Goal: Communication & Community: Ask a question

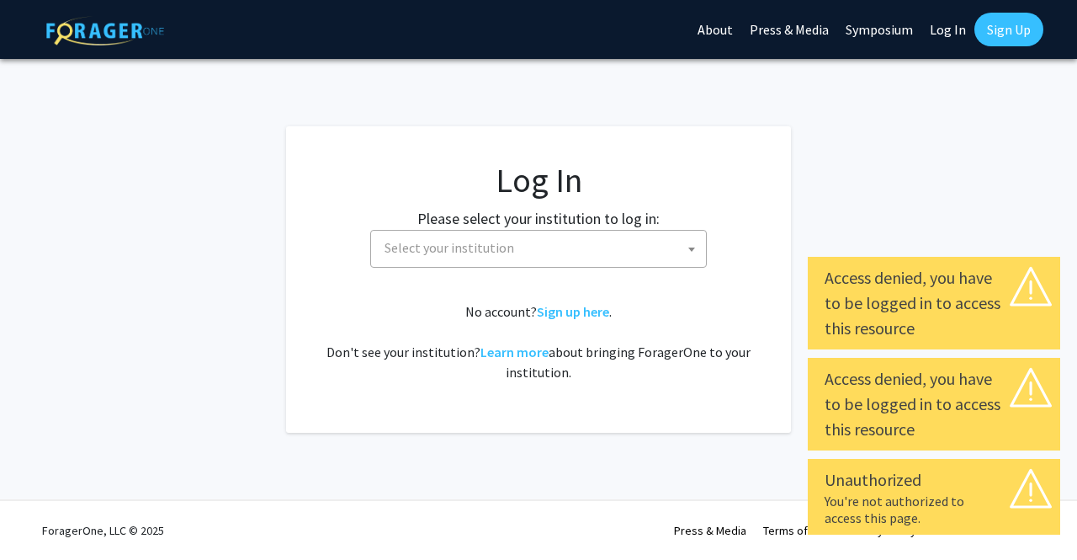
select select
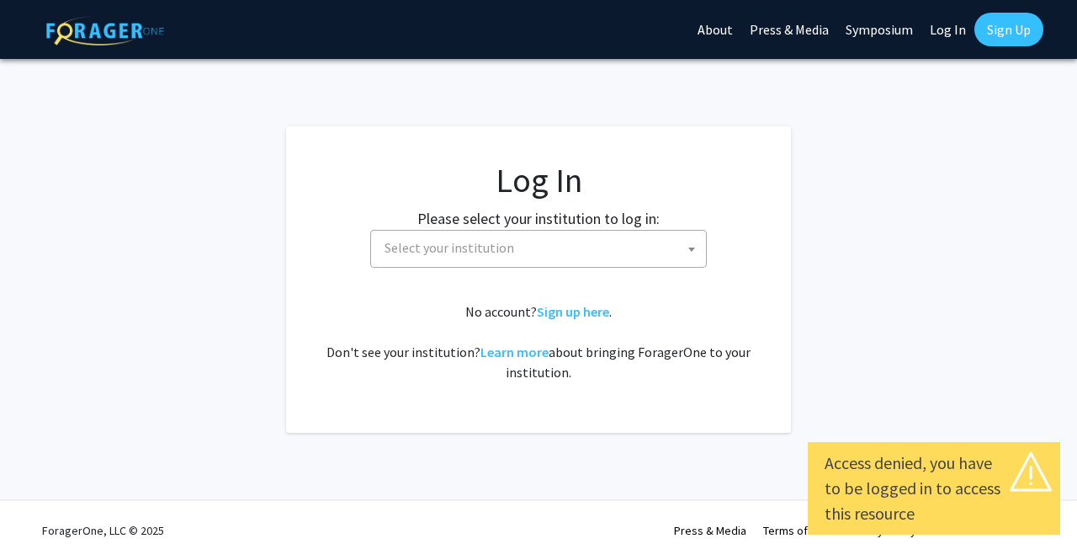
select select
click at [610, 247] on span "Select your institution" at bounding box center [542, 248] width 328 height 35
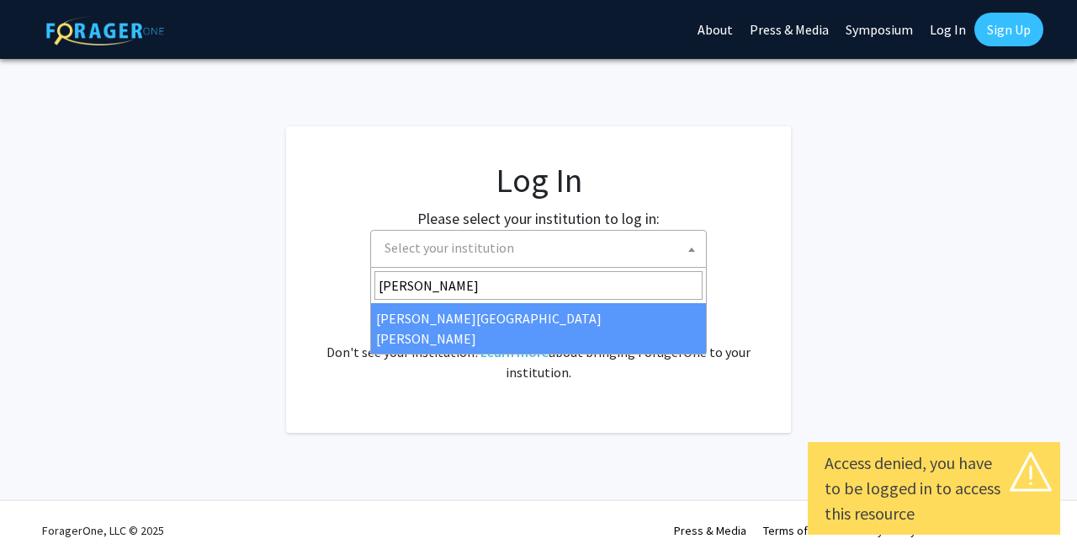
type input "[PERSON_NAME]"
select select "1"
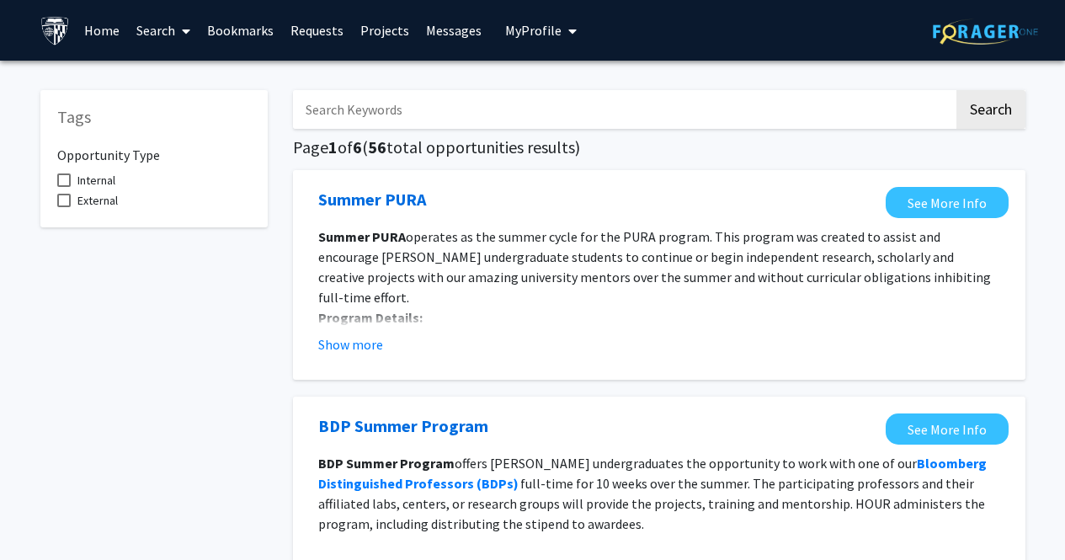
click at [168, 36] on link "Search" at bounding box center [163, 30] width 71 height 59
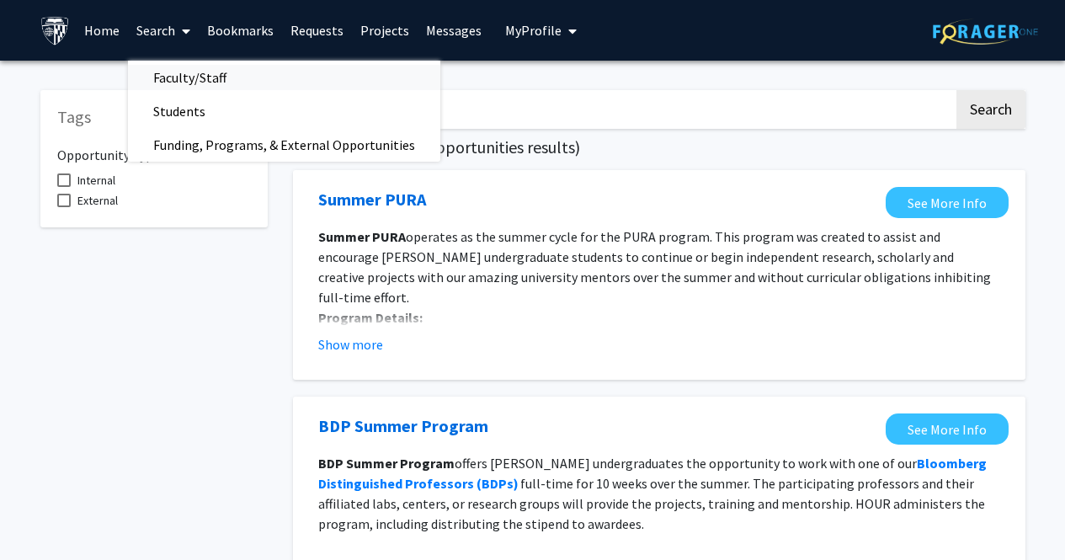
click at [220, 76] on span "Faculty/Staff" at bounding box center [190, 78] width 124 height 34
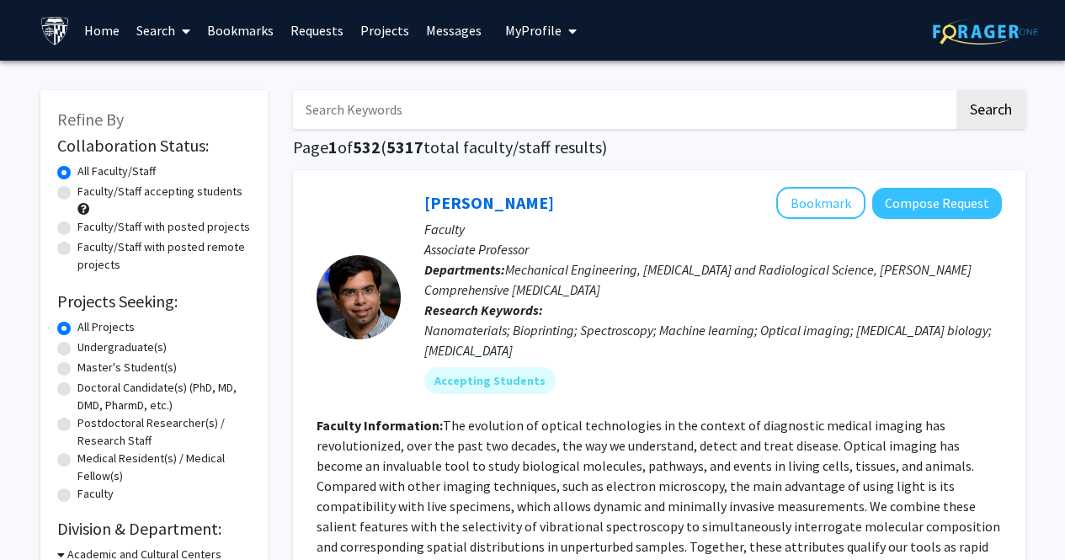
click at [381, 30] on link "Projects" at bounding box center [385, 30] width 66 height 59
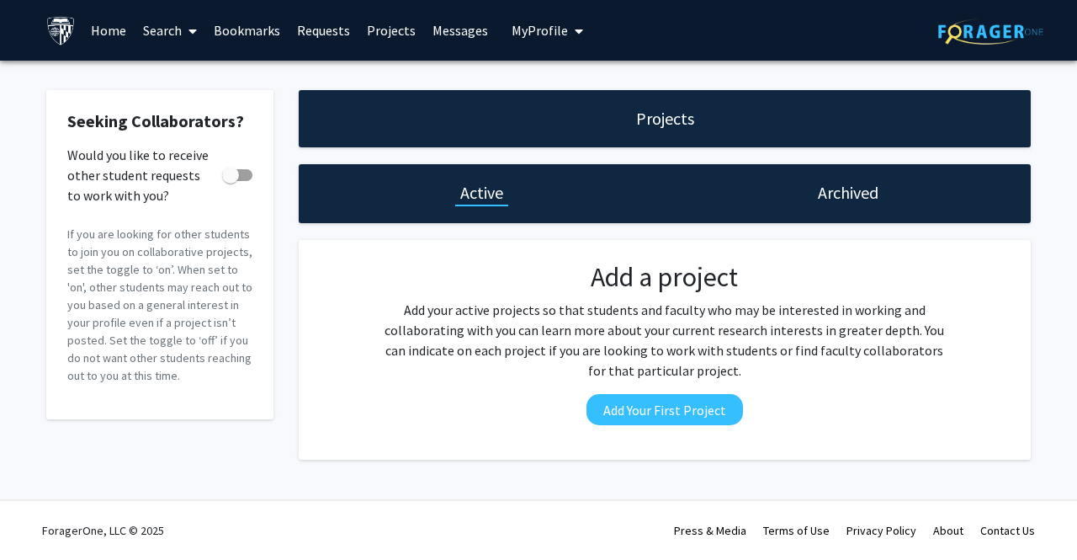
click at [167, 24] on link "Search" at bounding box center [170, 30] width 71 height 59
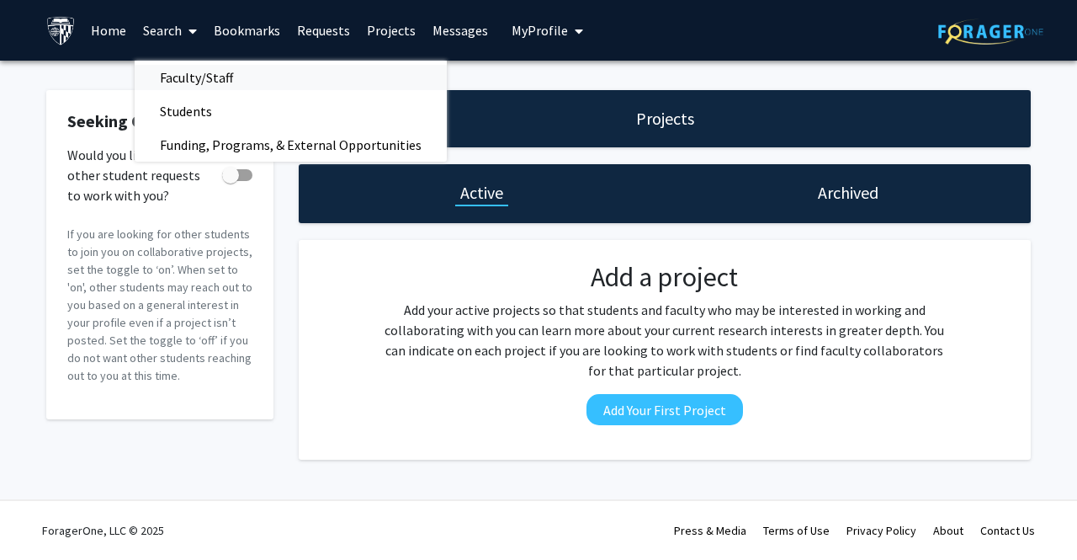
click at [199, 81] on span "Faculty/Staff" at bounding box center [197, 78] width 124 height 34
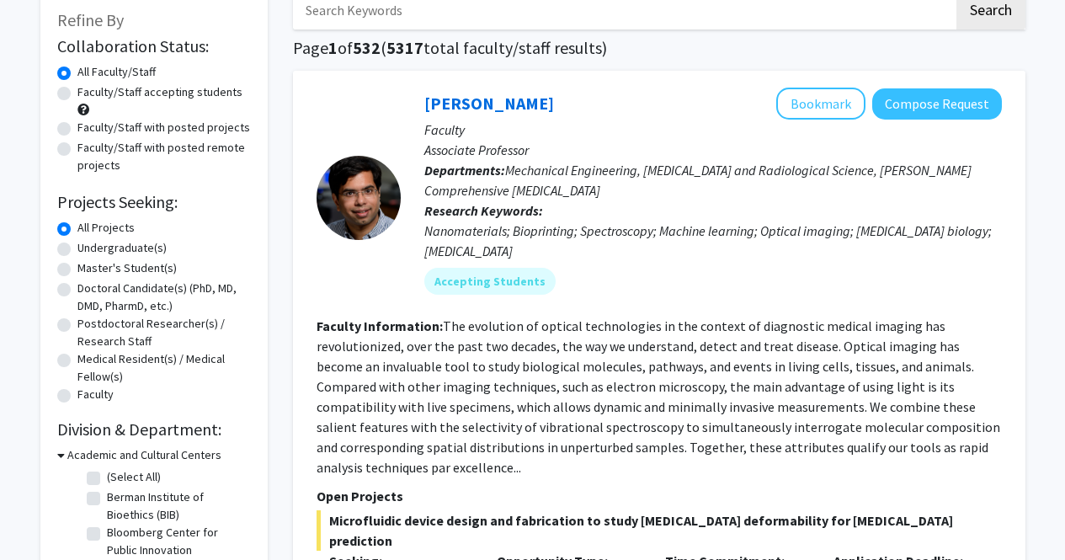
scroll to position [98, 0]
click at [77, 93] on label "Faculty/Staff accepting students" at bounding box center [159, 93] width 165 height 18
click at [77, 93] on input "Faculty/Staff accepting students" at bounding box center [82, 89] width 11 height 11
radio input "true"
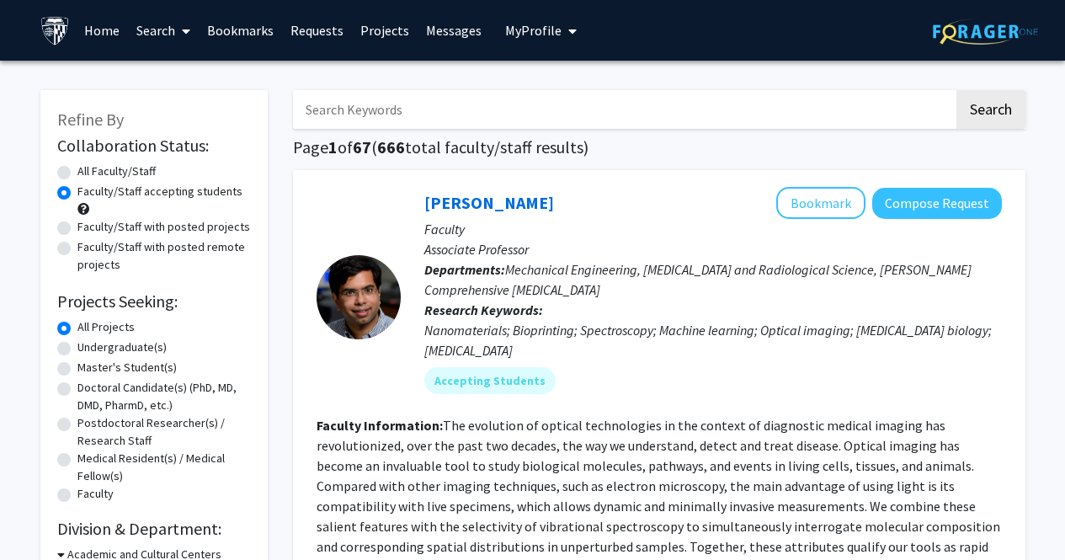
click at [77, 348] on label "Undergraduate(s)" at bounding box center [121, 347] width 89 height 18
click at [77, 348] on input "Undergraduate(s)" at bounding box center [82, 343] width 11 height 11
radio input "true"
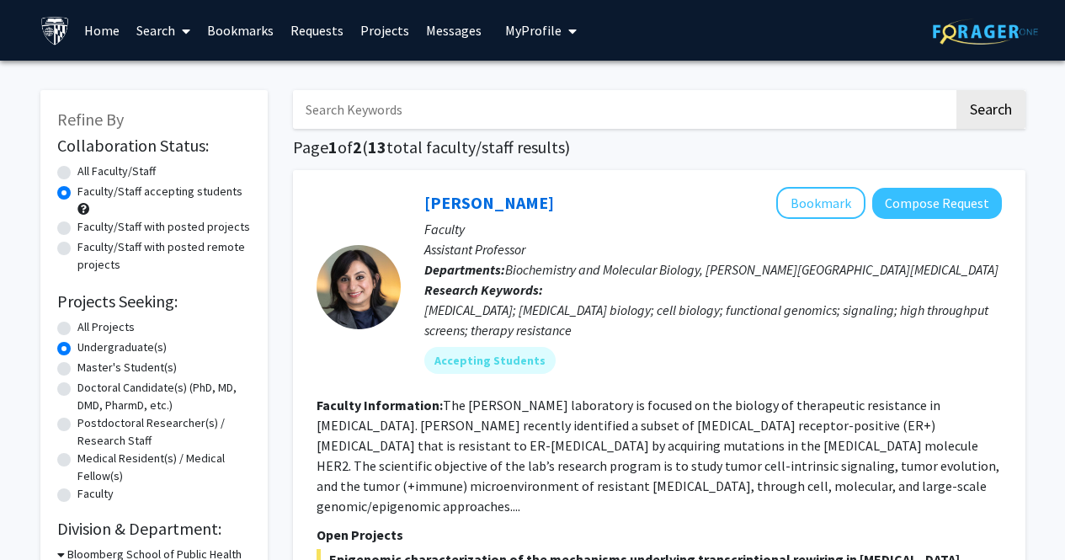
click at [77, 374] on label "Master's Student(s)" at bounding box center [126, 368] width 99 height 18
click at [77, 369] on input "Master's Student(s)" at bounding box center [82, 364] width 11 height 11
radio input "true"
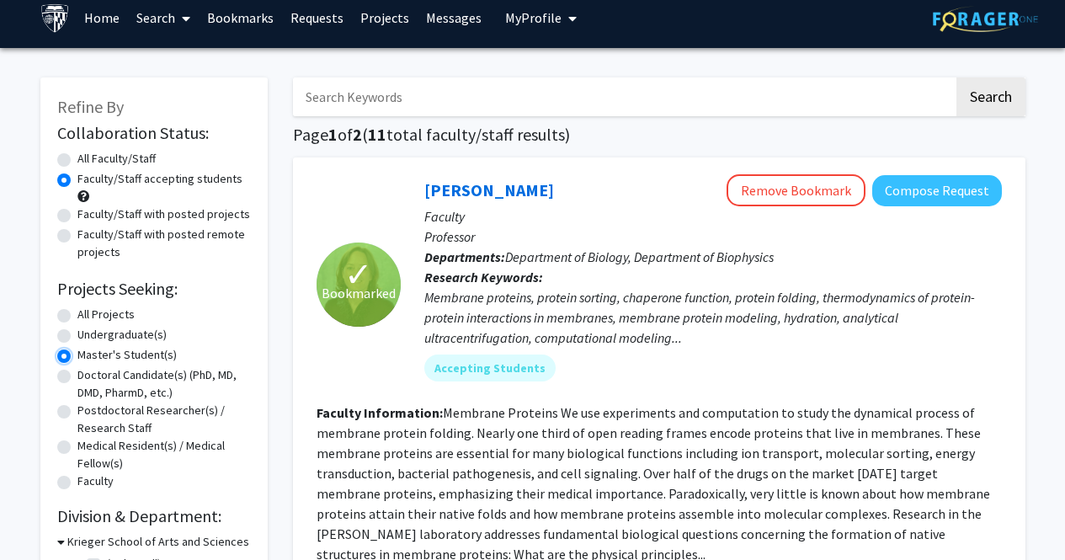
scroll to position [12, 0]
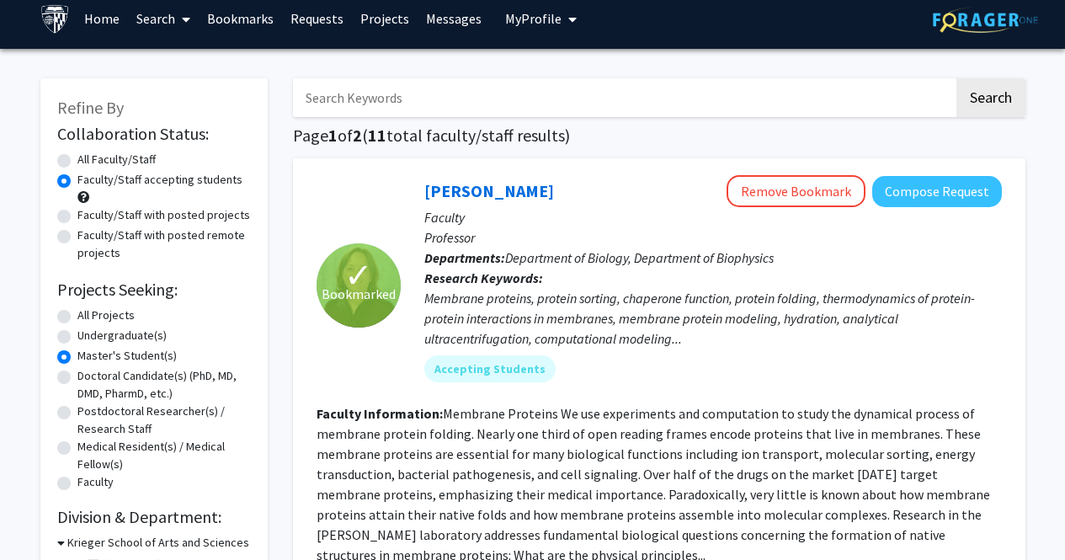
click at [77, 314] on label "All Projects" at bounding box center [105, 315] width 57 height 18
click at [77, 314] on input "All Projects" at bounding box center [82, 311] width 11 height 11
radio input "true"
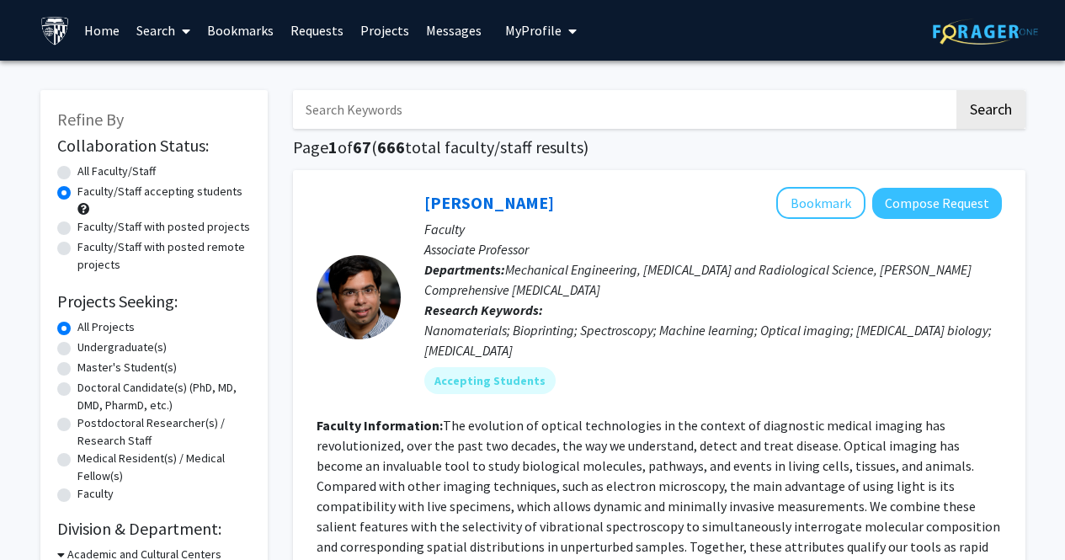
click at [388, 109] on input "Search Keywords" at bounding box center [623, 109] width 661 height 39
type input "bioinf"
click at [956, 90] on button "Search" at bounding box center [990, 109] width 69 height 39
radio input "true"
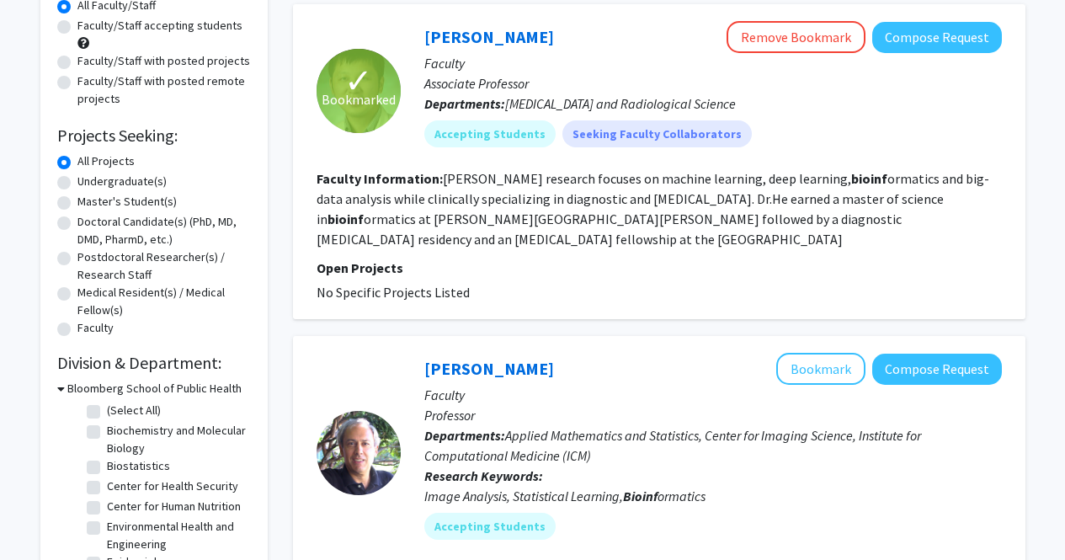
scroll to position [167, 0]
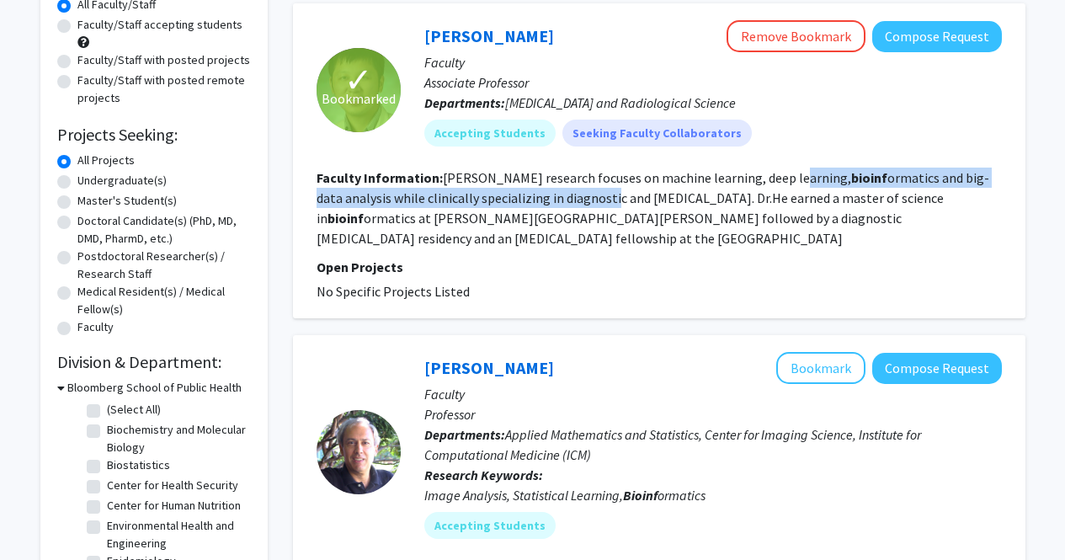
drag, startPoint x: 583, startPoint y: 202, endPoint x: 784, endPoint y: 163, distance: 204.8
click at [784, 163] on fg-search-faculty "✓ Bookmarked [PERSON_NAME] Remove Bookmark Compose Request Faculty Associate Pr…" at bounding box center [658, 160] width 685 height 281
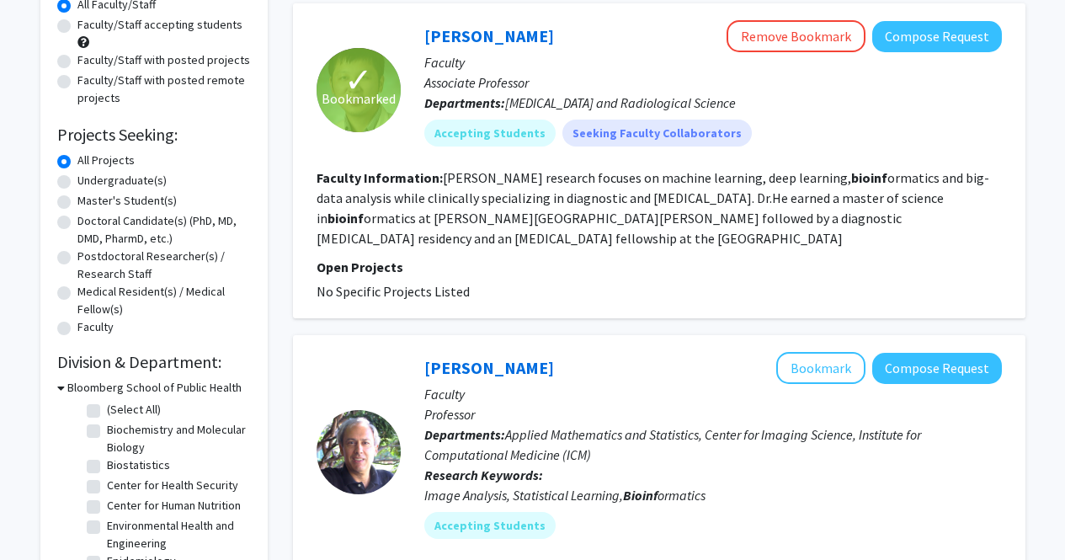
click at [646, 236] on section "Faculty Information: [PERSON_NAME] research focuses on machine learning, deep l…" at bounding box center [658, 207] width 685 height 81
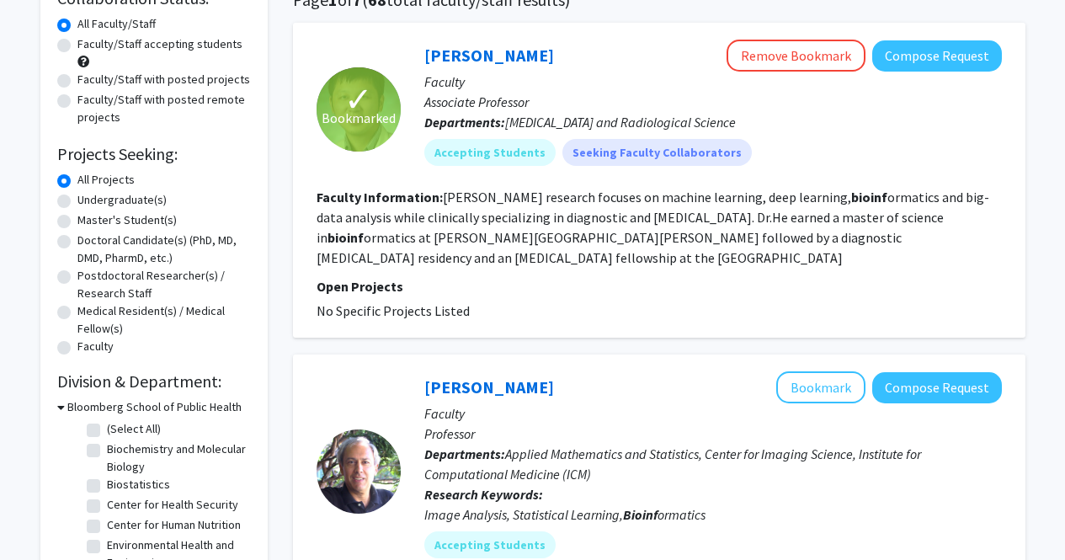
scroll to position [146, 0]
click at [600, 184] on fg-search-faculty "✓ Bookmarked [PERSON_NAME] Remove Bookmark Compose Request Faculty Associate Pr…" at bounding box center [658, 180] width 685 height 281
click at [77, 85] on label "Faculty/Staff with posted projects" at bounding box center [163, 81] width 173 height 18
click at [77, 82] on input "Faculty/Staff with posted projects" at bounding box center [82, 77] width 11 height 11
radio input "true"
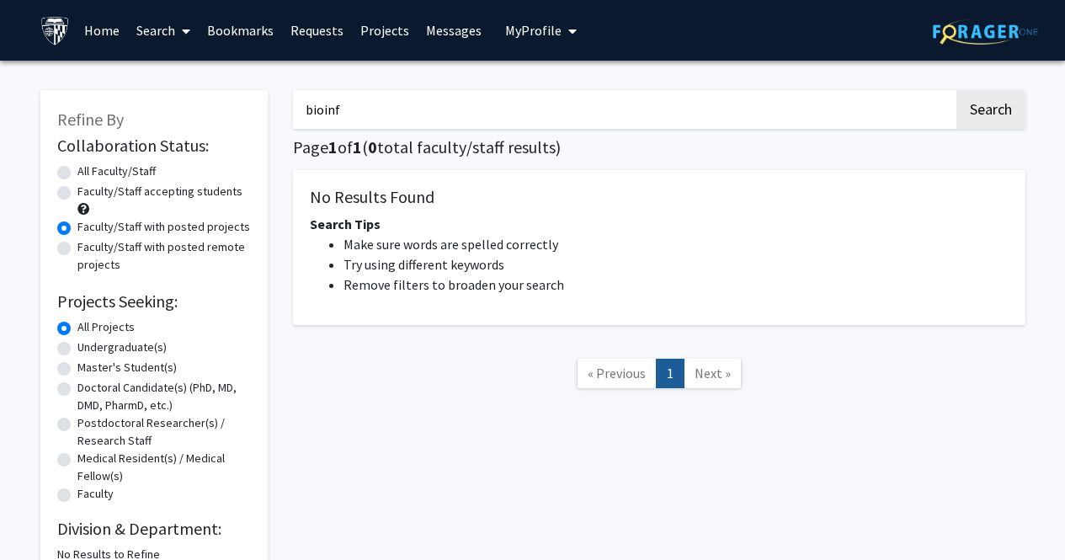
click at [77, 186] on label "Faculty/Staff accepting students" at bounding box center [159, 192] width 165 height 18
click at [77, 186] on input "Faculty/Staff accepting students" at bounding box center [82, 188] width 11 height 11
radio input "true"
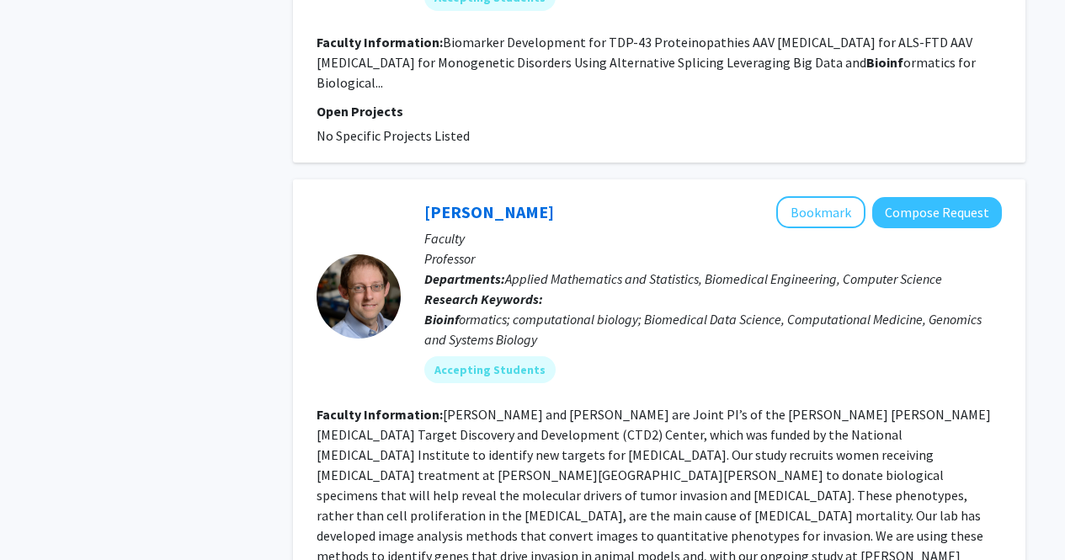
scroll to position [1009, 0]
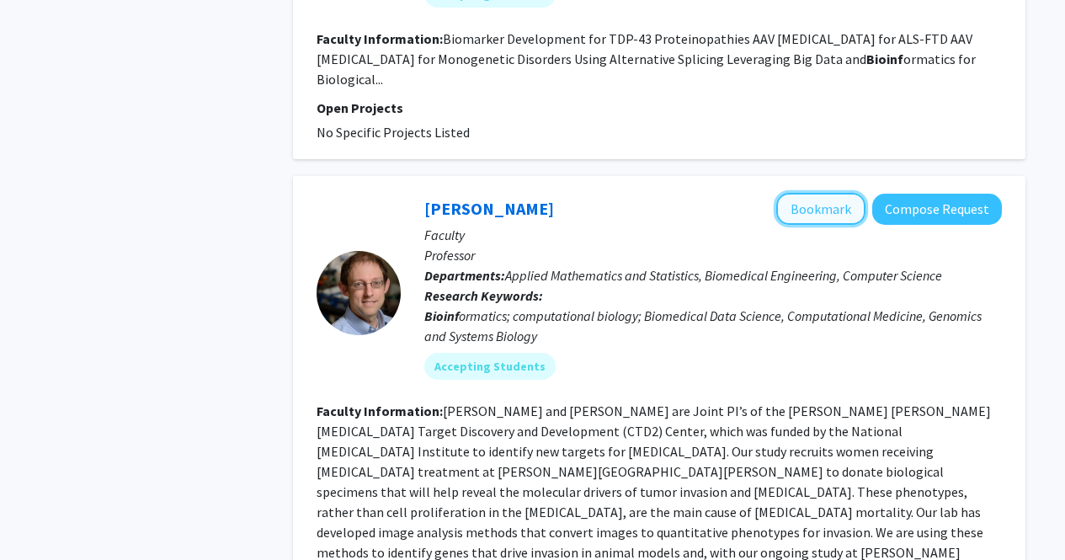
click at [844, 193] on button "Bookmark" at bounding box center [820, 209] width 89 height 32
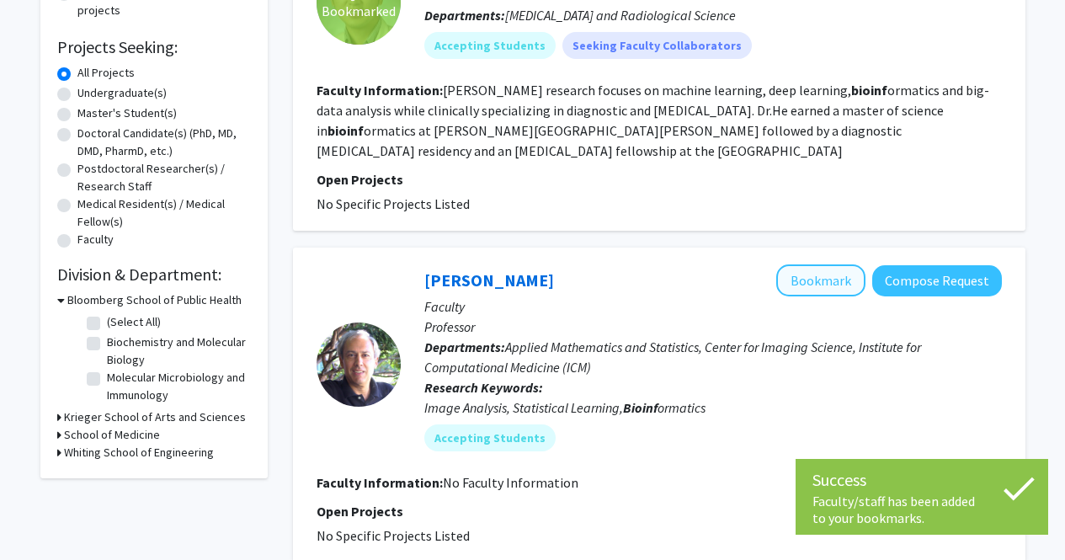
scroll to position [253, 0]
click at [835, 286] on button "Bookmark" at bounding box center [820, 281] width 89 height 32
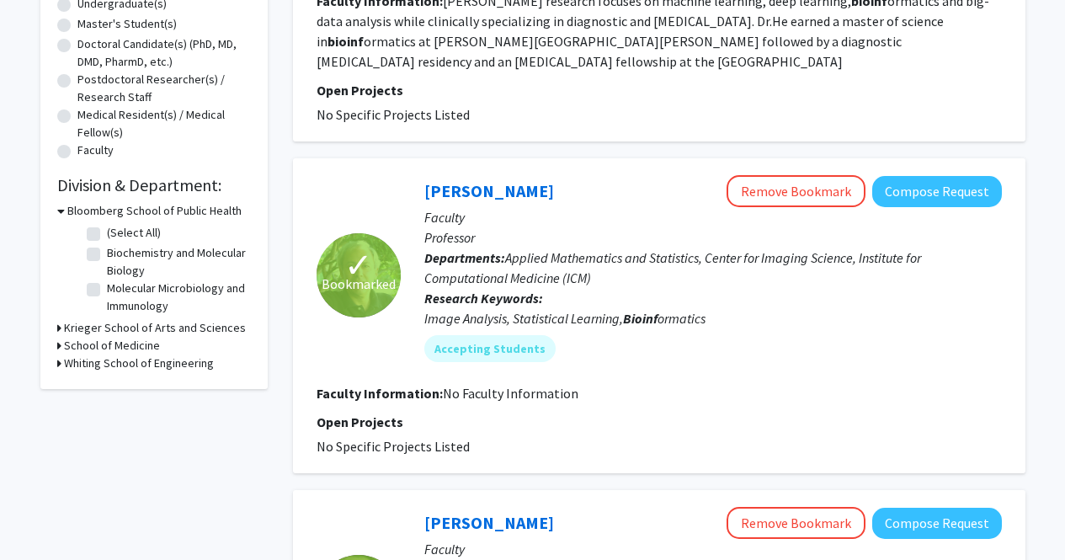
scroll to position [0, 0]
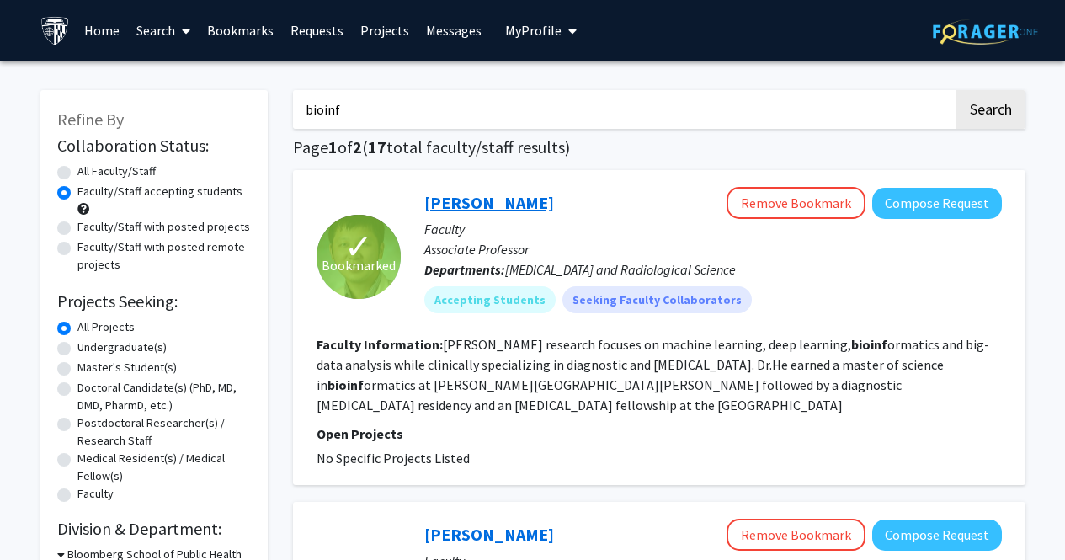
click at [484, 203] on link "[PERSON_NAME]" at bounding box center [489, 202] width 130 height 21
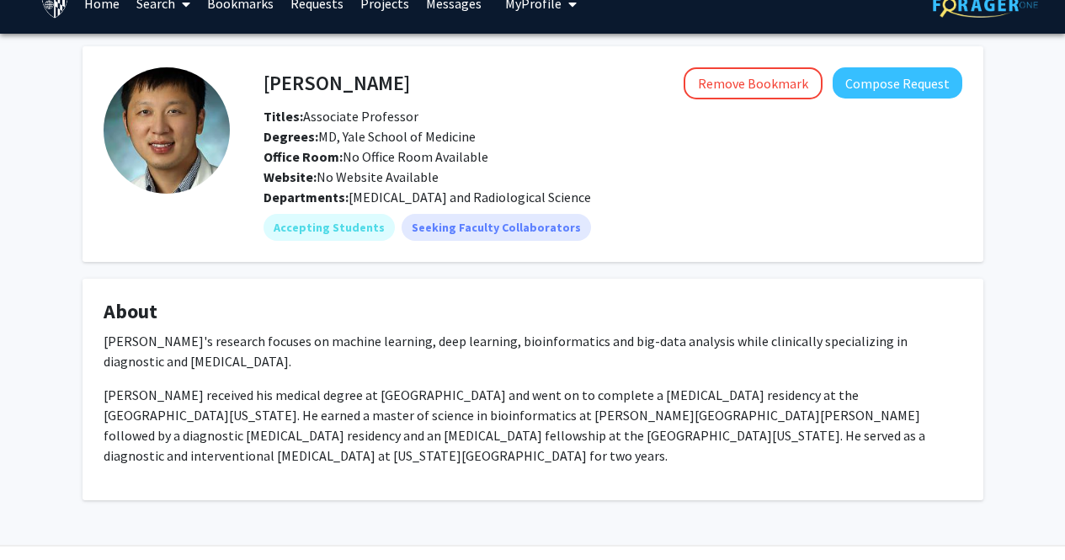
scroll to position [72, 0]
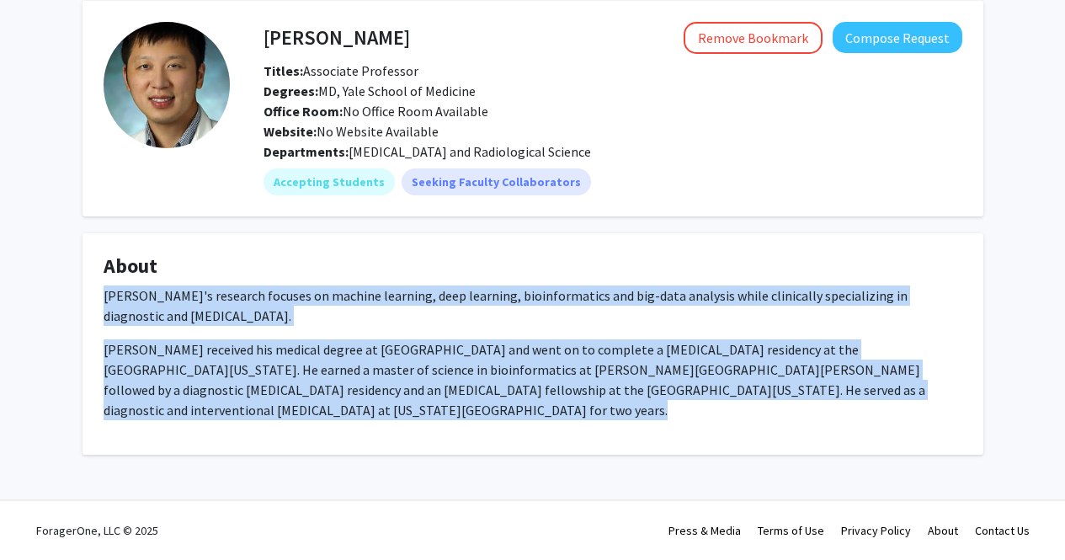
drag, startPoint x: 267, startPoint y: 407, endPoint x: 90, endPoint y: 296, distance: 208.7
click at [90, 296] on fg-card "About [PERSON_NAME]'s research focuses on machine learning, deep learning, bioi…" at bounding box center [532, 343] width 901 height 221
copy div "[PERSON_NAME]'s research focuses on machine learning, deep learning, bioinforma…"
click at [368, 394] on p "[PERSON_NAME] received his medical degree at [GEOGRAPHIC_DATA] and went on to c…" at bounding box center [533, 379] width 858 height 81
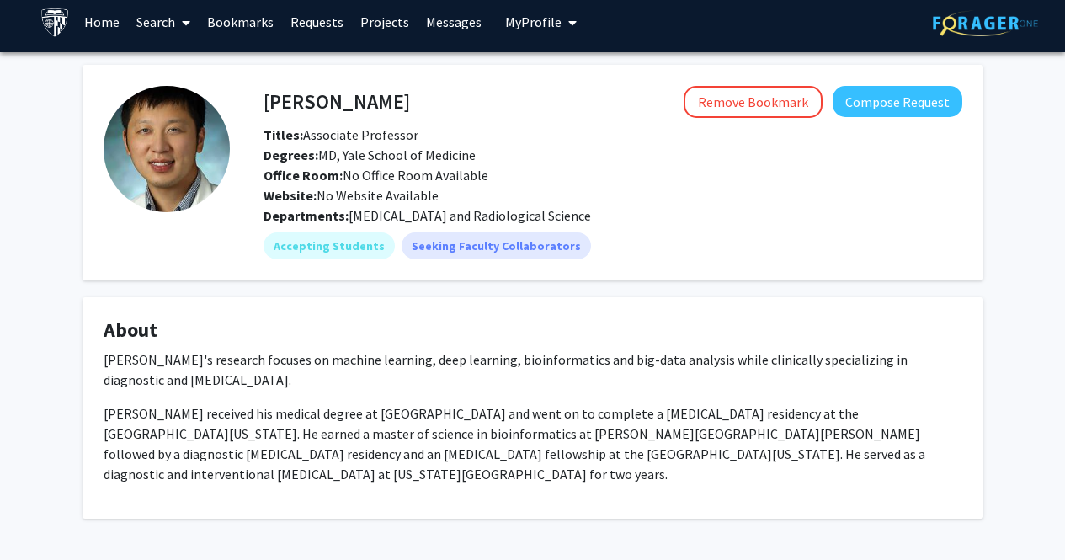
scroll to position [0, 0]
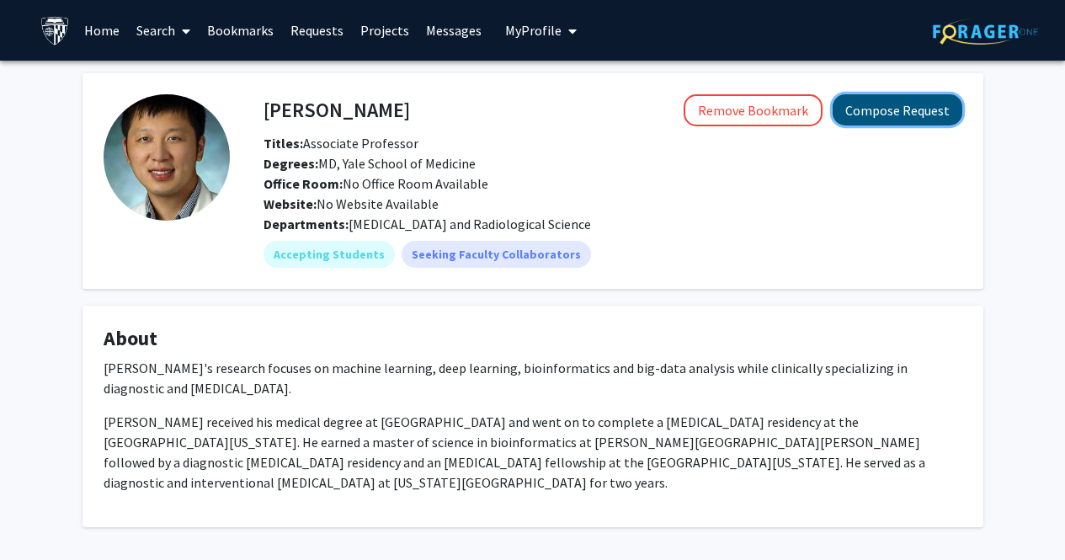
click at [866, 102] on button "Compose Request" at bounding box center [897, 109] width 130 height 31
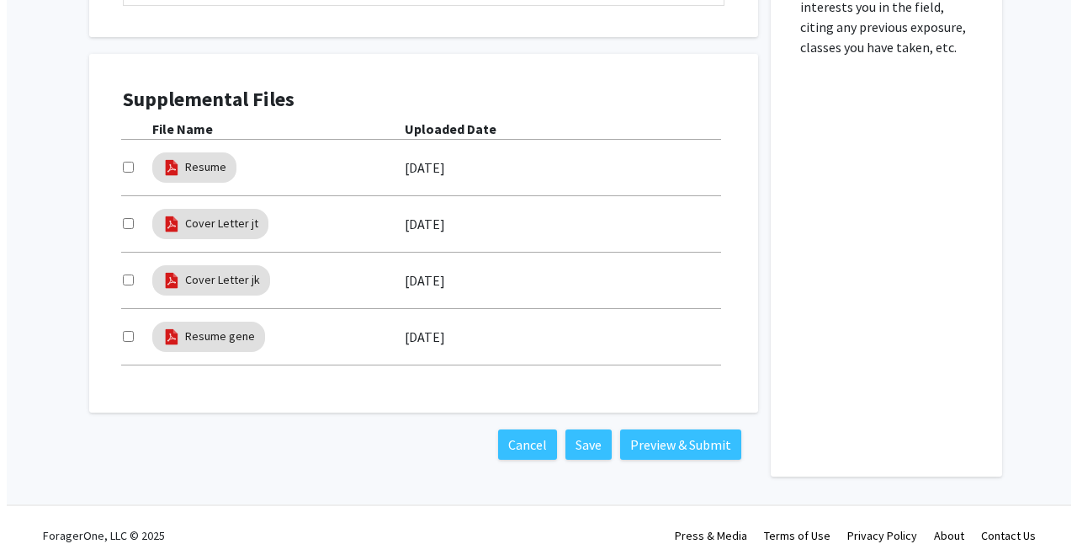
scroll to position [757, 0]
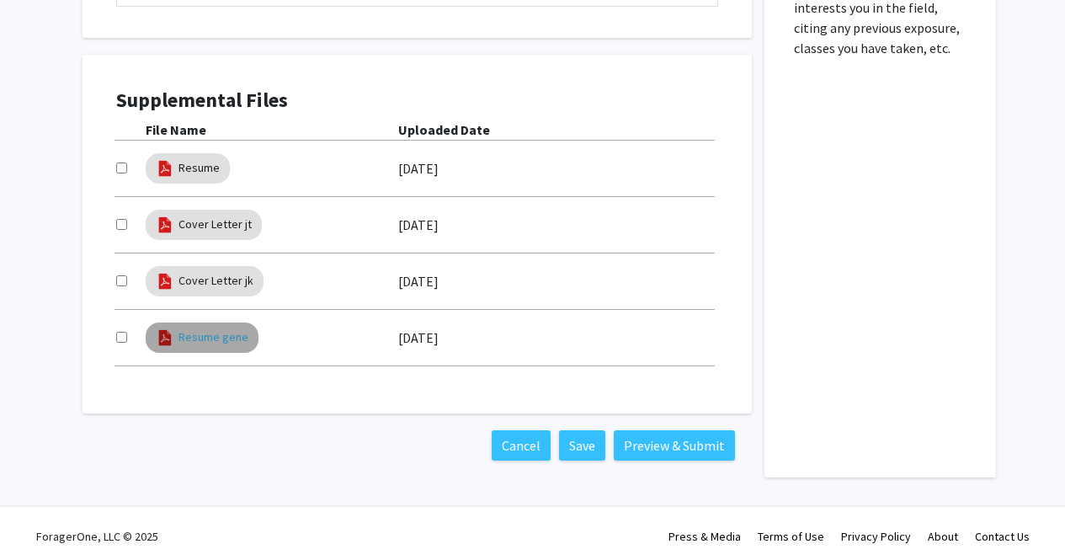
click at [201, 337] on link "Resume gene" at bounding box center [213, 337] width 70 height 18
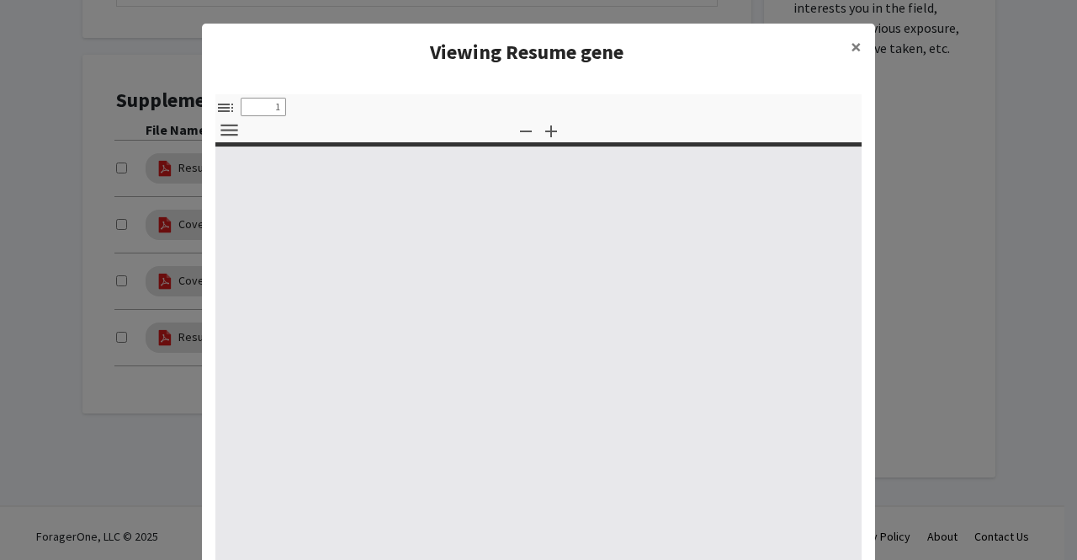
select select "custom"
type input "0"
select select "custom"
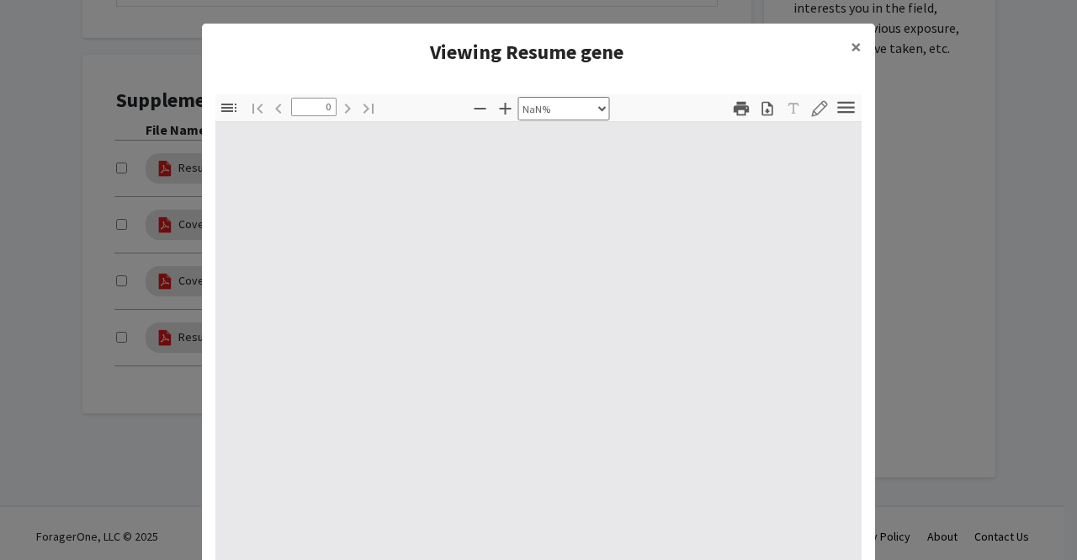
type input "1"
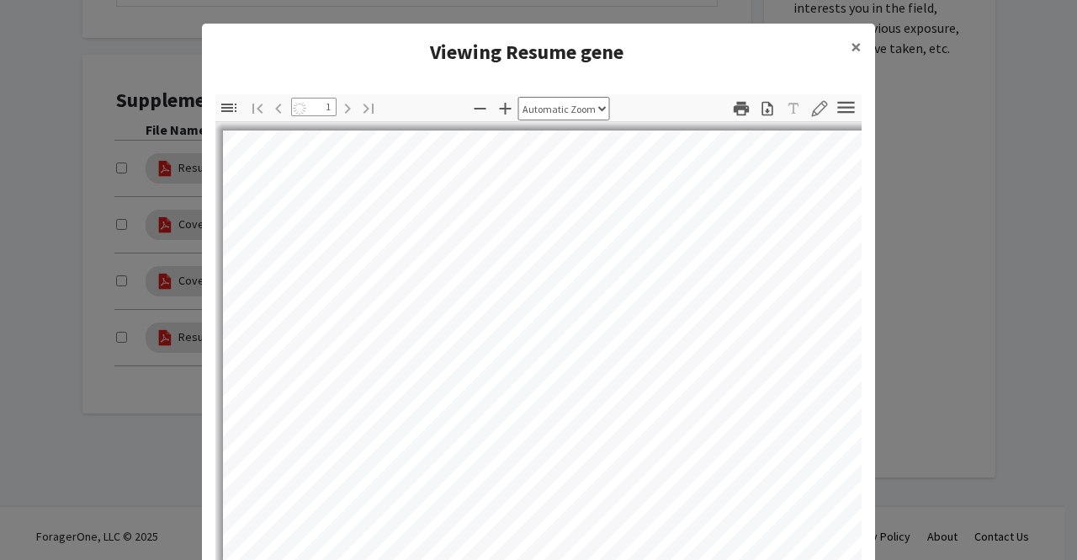
select select "auto"
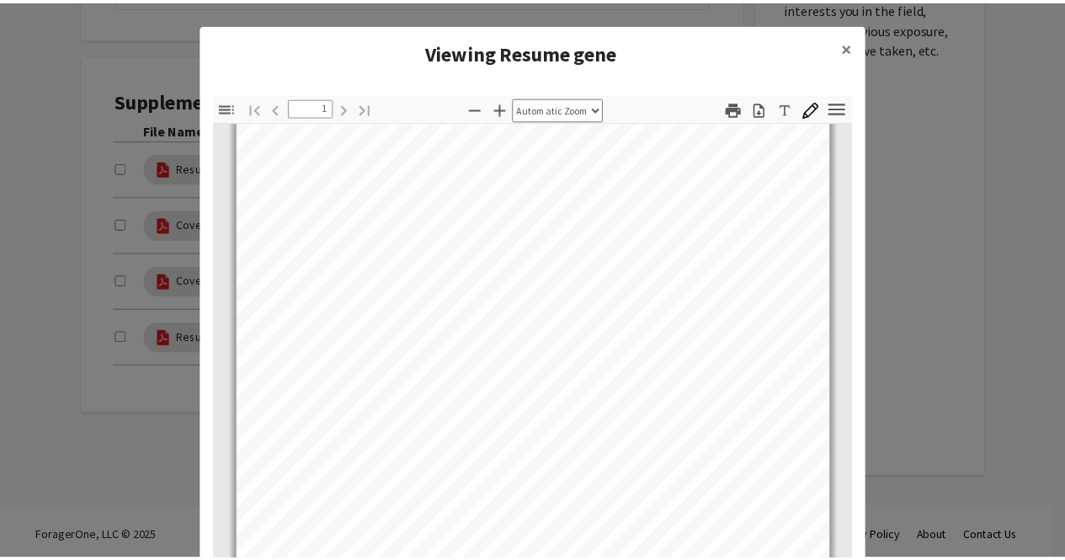
scroll to position [110, 0]
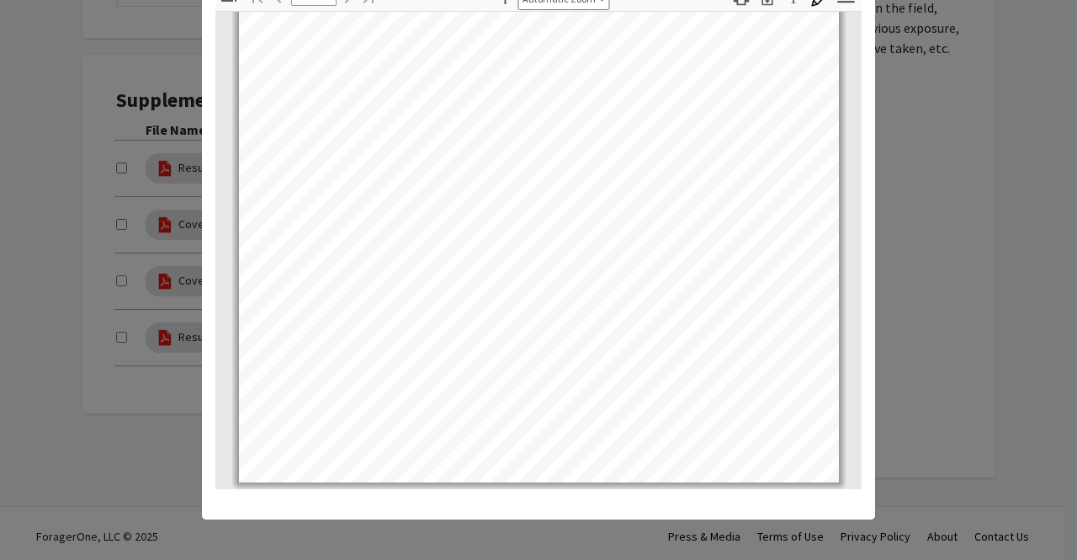
click at [928, 291] on modal-container "Viewing Resume gene × Thumbnails Document Outline Attachments Layers Current Ou…" at bounding box center [538, 280] width 1077 height 560
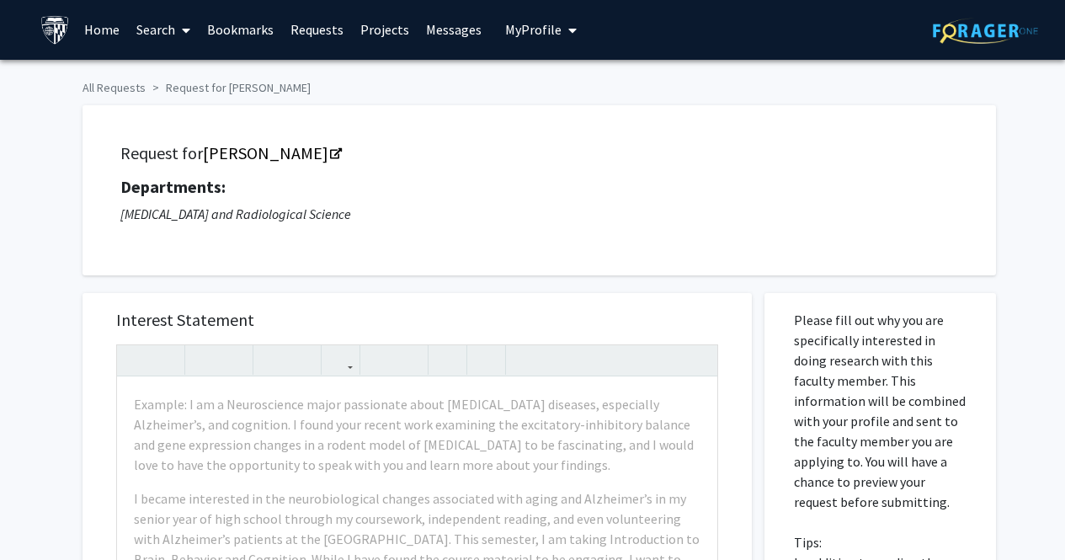
scroll to position [0, 0]
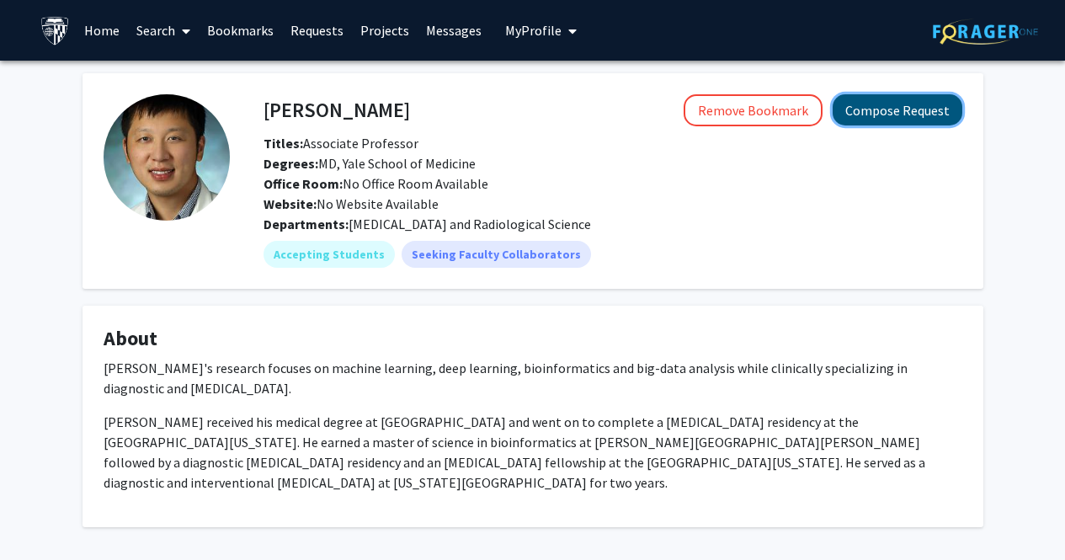
click at [880, 101] on button "Compose Request" at bounding box center [897, 109] width 130 height 31
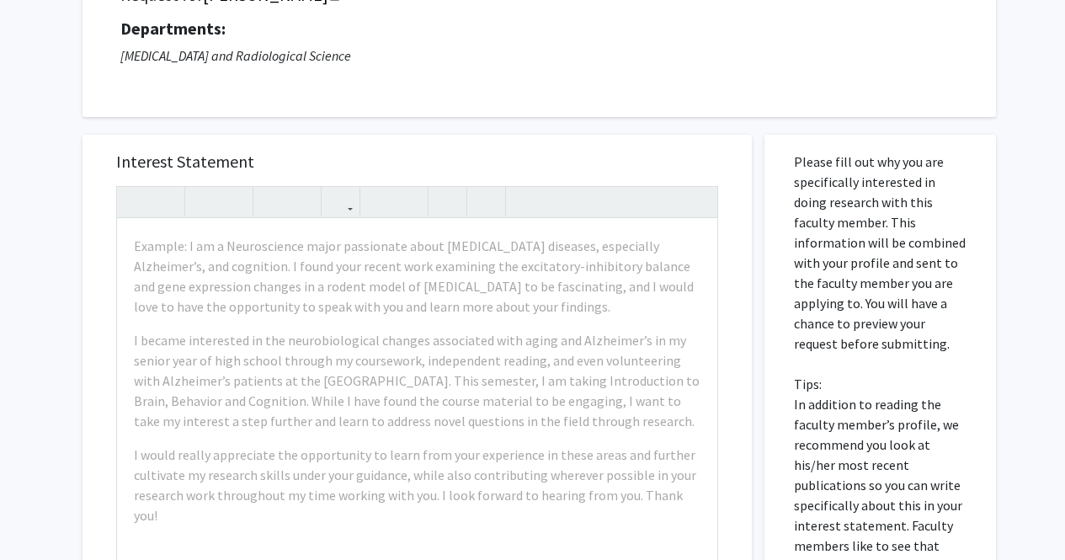
scroll to position [160, 0]
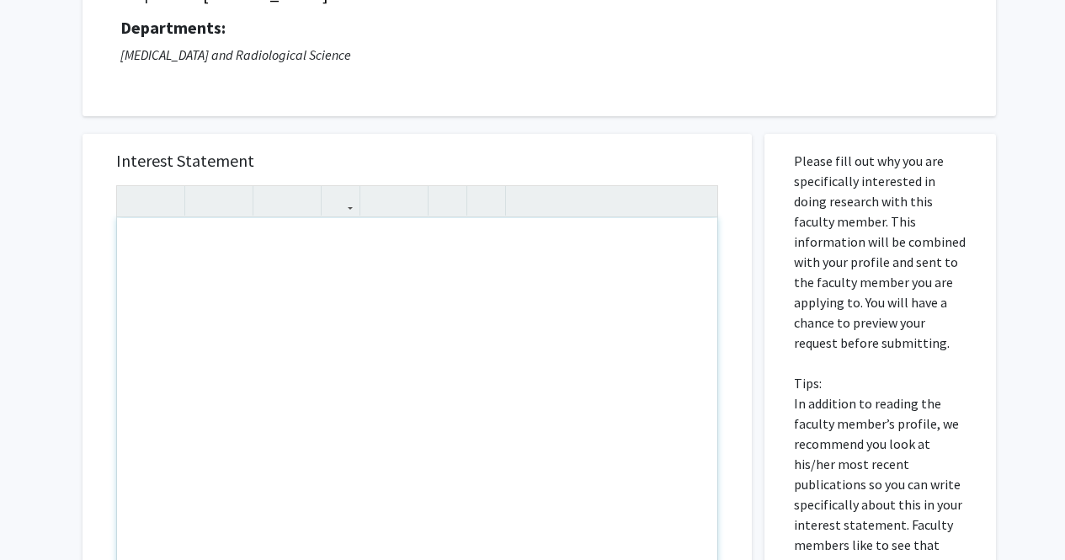
click at [225, 255] on div "Note to users with screen readers: Please press Alt+0 or Option+0 to deactivate…" at bounding box center [417, 410] width 600 height 385
paste div "Note to users with screen readers: Please press Alt+0 or Option+0 to deactivate…"
type textarea "<p>Hello Dr.~~~~, </p><p>My name is [PERSON_NAME], and it is my pleasure to mee…"
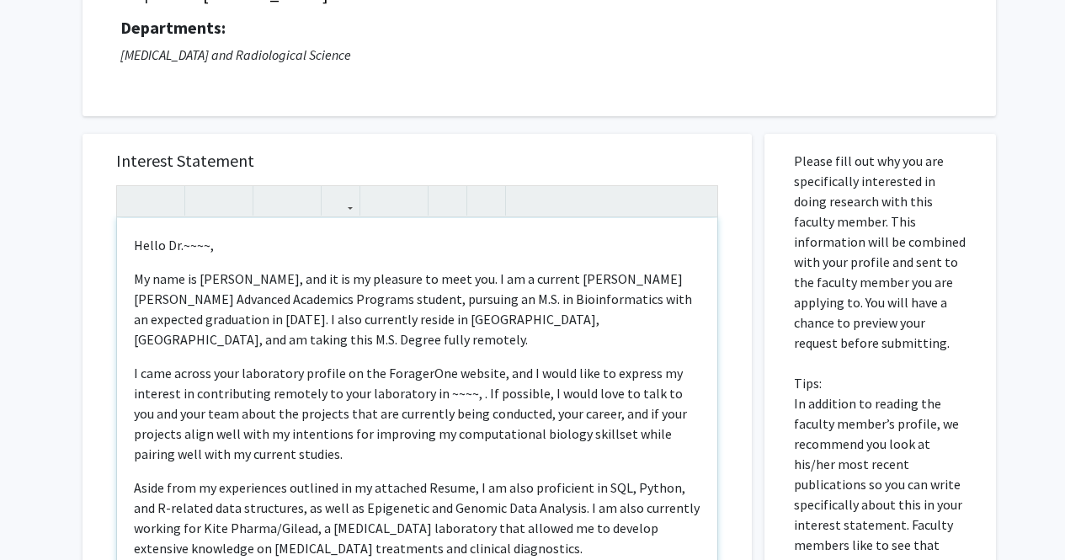
click at [207, 244] on p "Hello Dr.~~~~," at bounding box center [417, 245] width 566 height 20
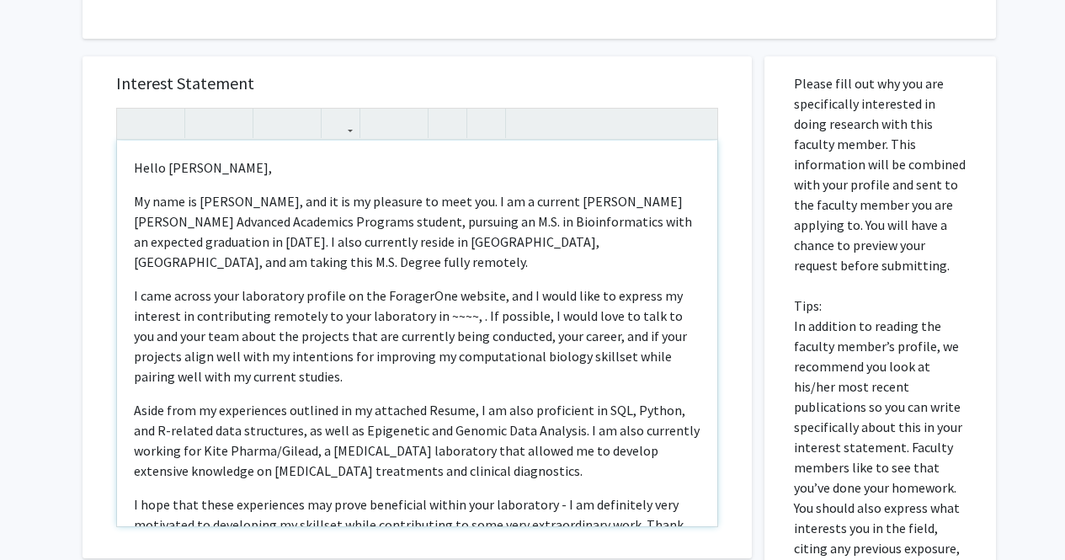
scroll to position [258, 0]
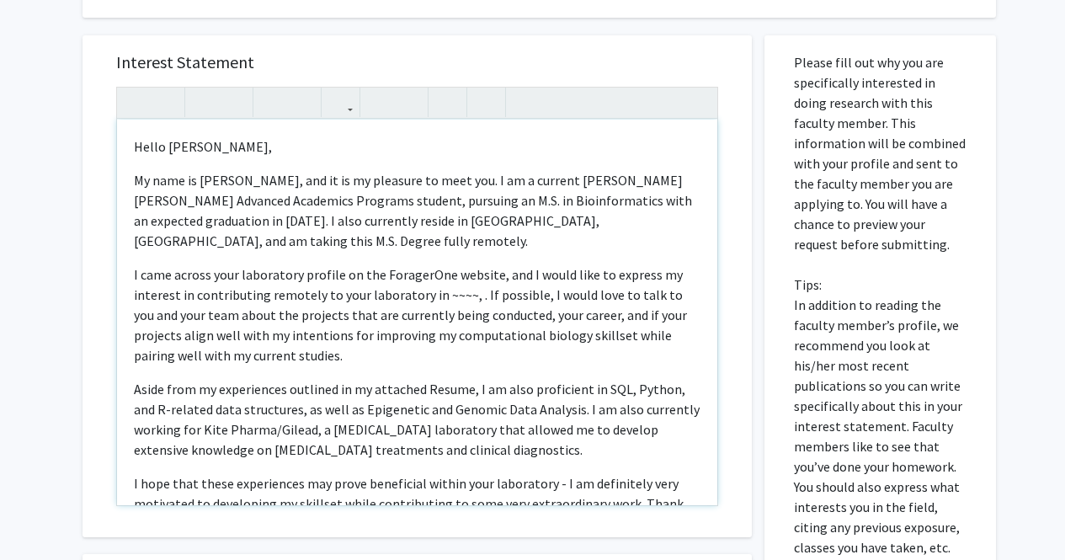
click at [460, 295] on p "I came across your laboratory profile on the ForagerOne website, and I would li…" at bounding box center [417, 314] width 566 height 101
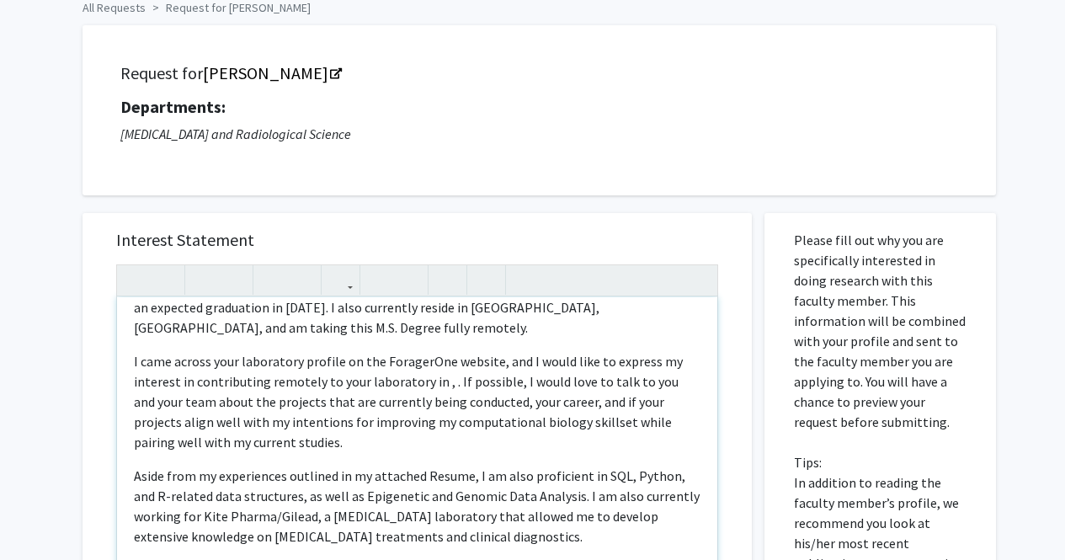
scroll to position [92, 0]
drag, startPoint x: 429, startPoint y: 383, endPoint x: 359, endPoint y: 385, distance: 69.9
click at [359, 385] on p "I came across your laboratory profile on the ForagerOne website, and I would li…" at bounding box center [417, 400] width 566 height 101
click at [494, 382] on p "I came across your laboratory profile on the ForagerOne website, and I would li…" at bounding box center [417, 400] width 566 height 101
click at [361, 380] on p "I came across your laboratory profile on the ForagerOne website, and I would li…" at bounding box center [417, 400] width 566 height 101
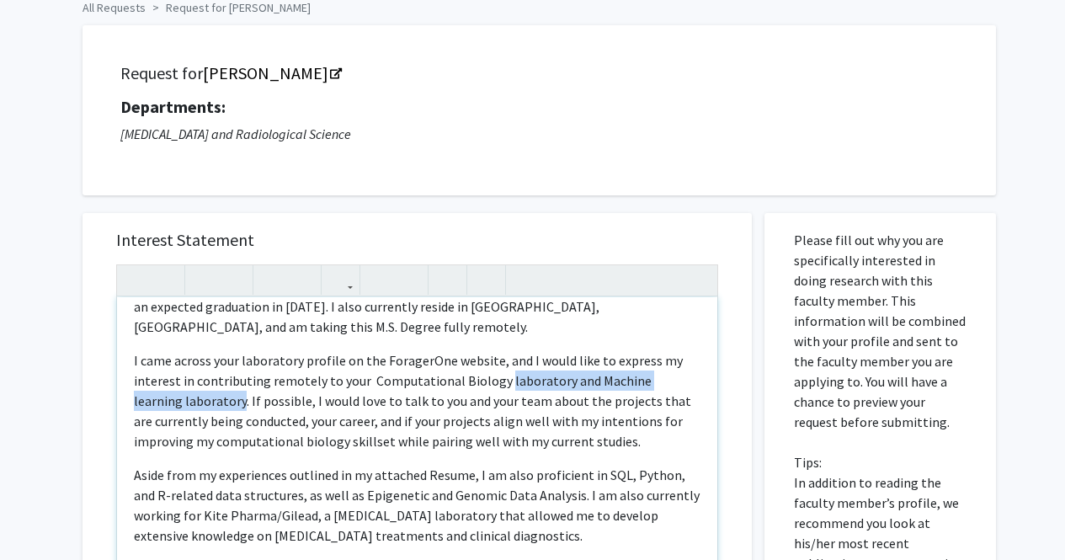
drag, startPoint x: 494, startPoint y: 382, endPoint x: 191, endPoint y: 401, distance: 303.5
click at [191, 401] on p "I came across your laboratory profile on the ForagerOne website, and I would li…" at bounding box center [417, 400] width 566 height 101
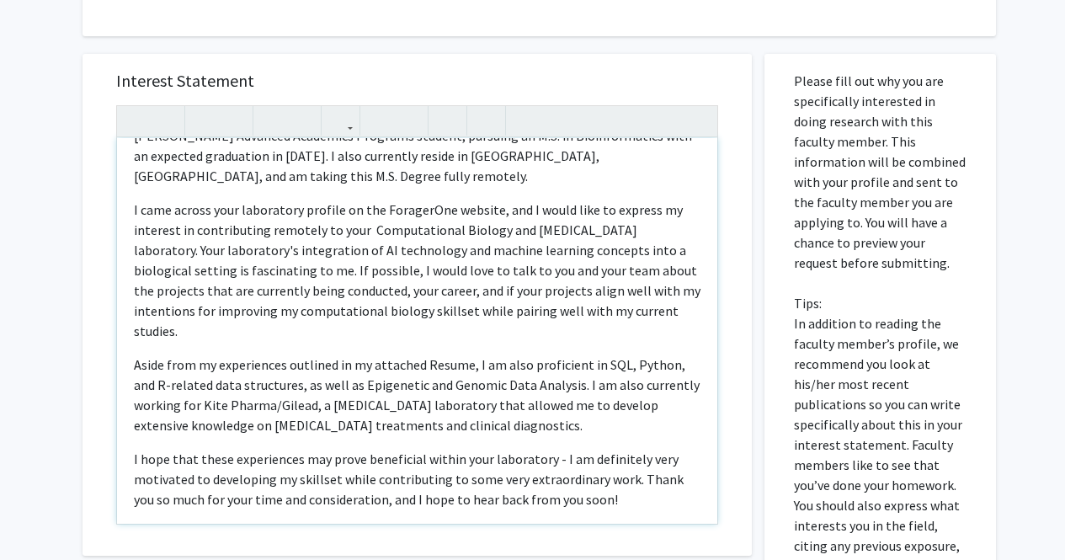
scroll to position [82, 0]
click at [360, 231] on p "I came across your laboratory profile on the ForagerOne website, and I would li…" at bounding box center [417, 270] width 566 height 141
type textarea "<p>Hello [PERSON_NAME], </p><p>My name is [PERSON_NAME], and it is my pleasure …"
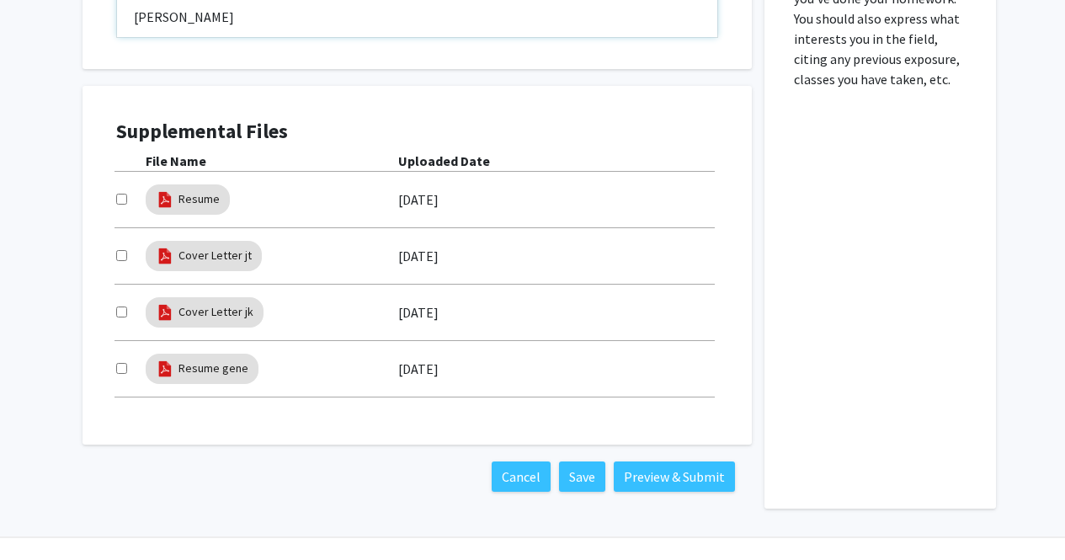
scroll to position [727, 0]
click at [122, 365] on input "checkbox" at bounding box center [121, 367] width 11 height 11
checkbox input "true"
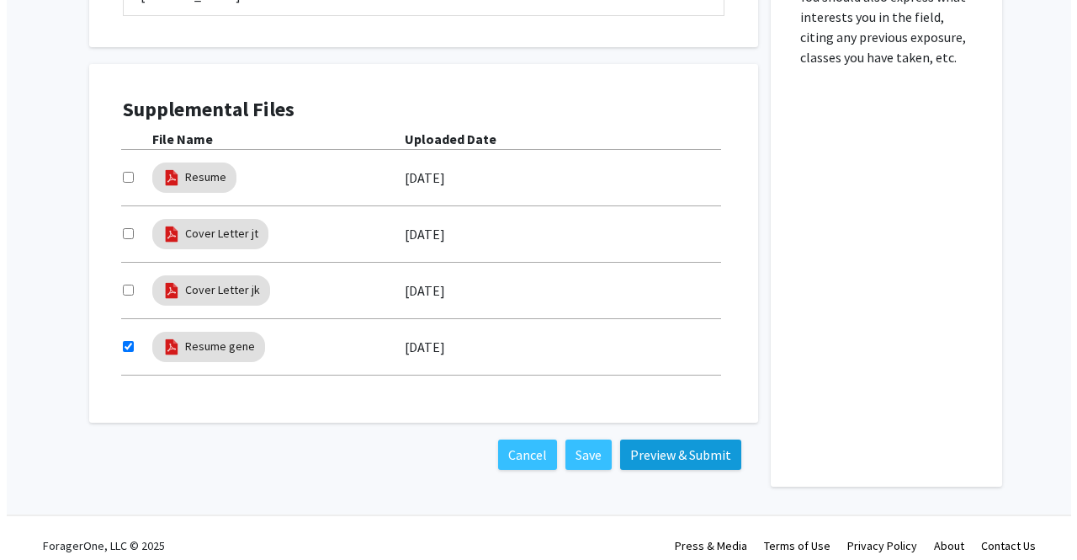
scroll to position [749, 0]
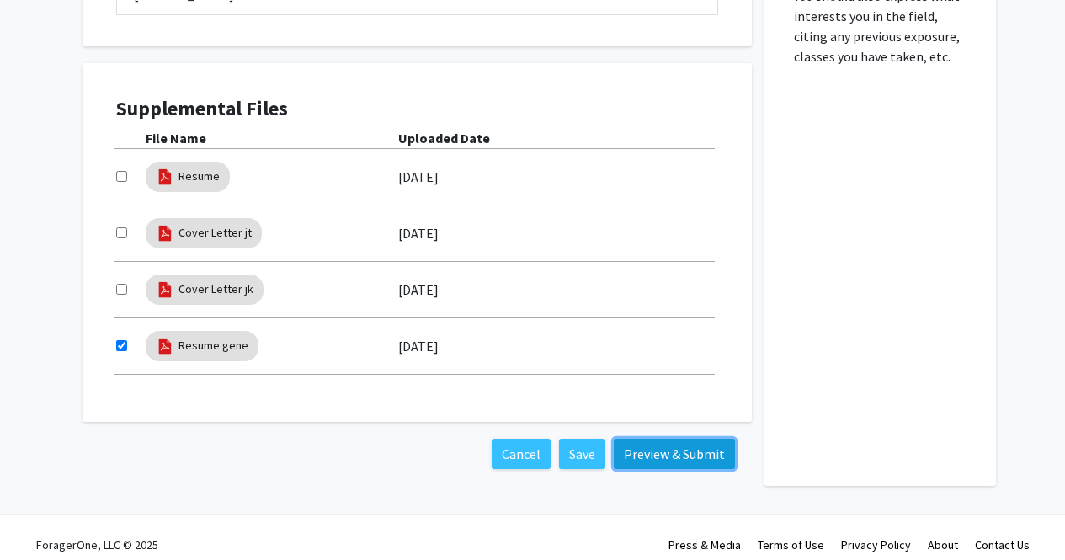
click at [677, 460] on button "Preview & Submit" at bounding box center [674, 453] width 121 height 30
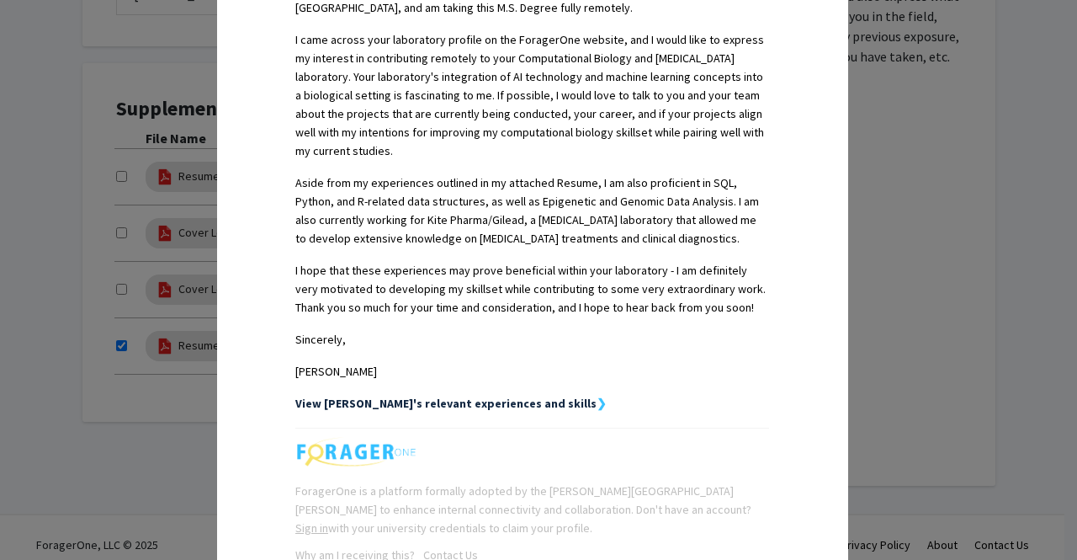
scroll to position [659, 0]
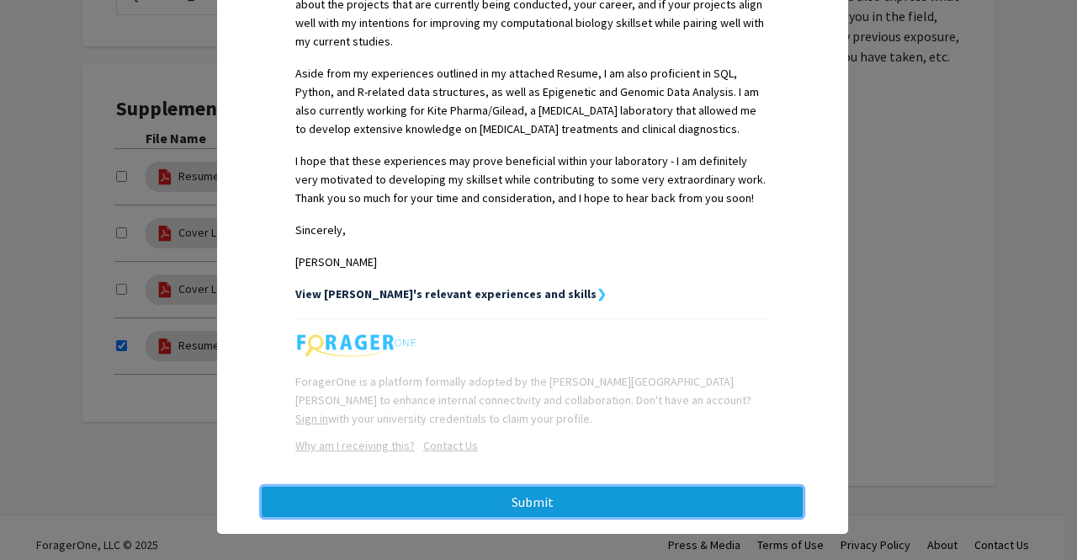
click at [526, 486] on button "Submit" at bounding box center [532, 501] width 541 height 30
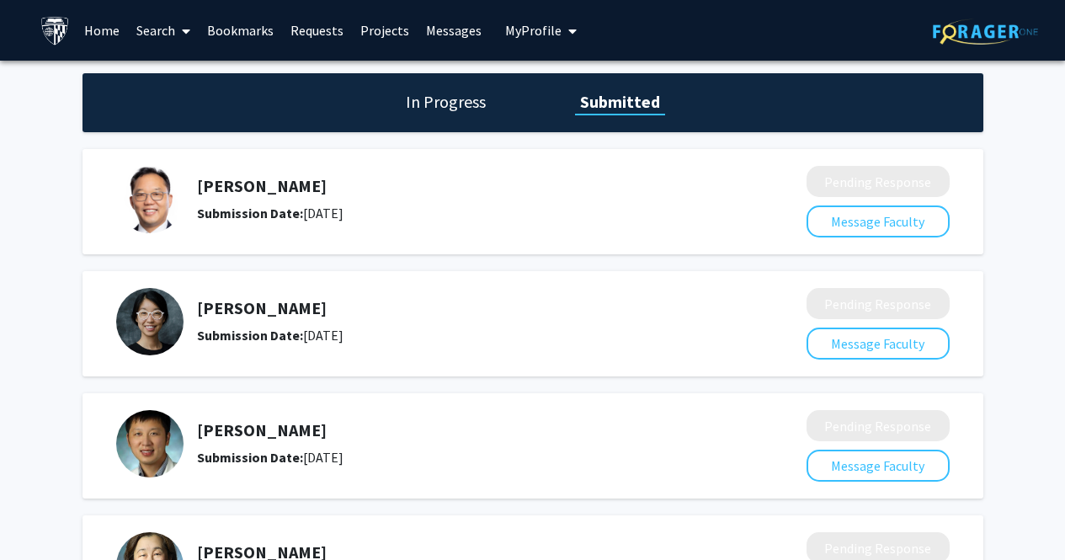
click at [444, 110] on h1 "In Progress" at bounding box center [446, 102] width 90 height 24
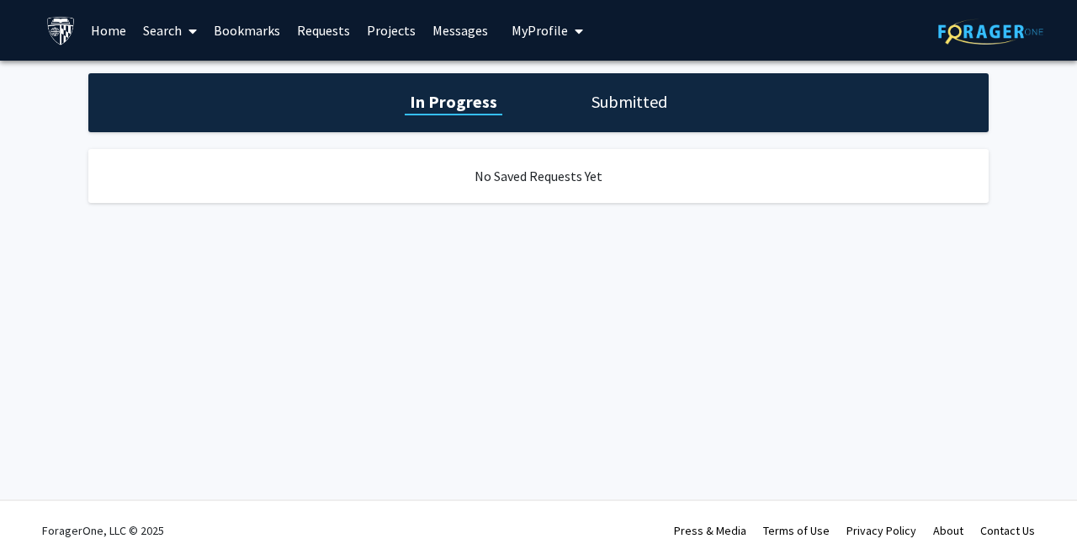
click at [173, 35] on link "Search" at bounding box center [170, 30] width 71 height 59
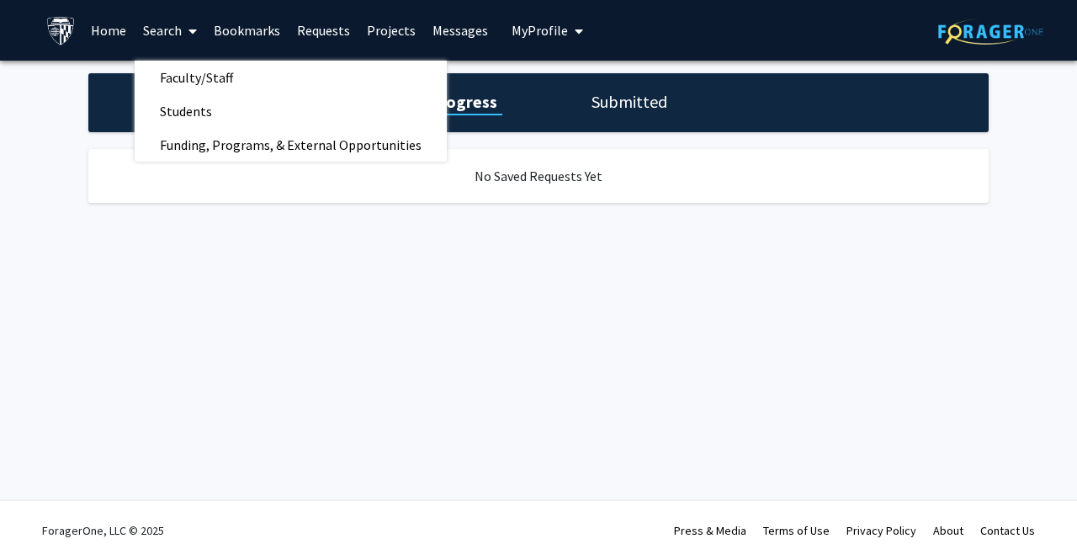
click at [254, 34] on link "Bookmarks" at bounding box center [246, 30] width 83 height 59
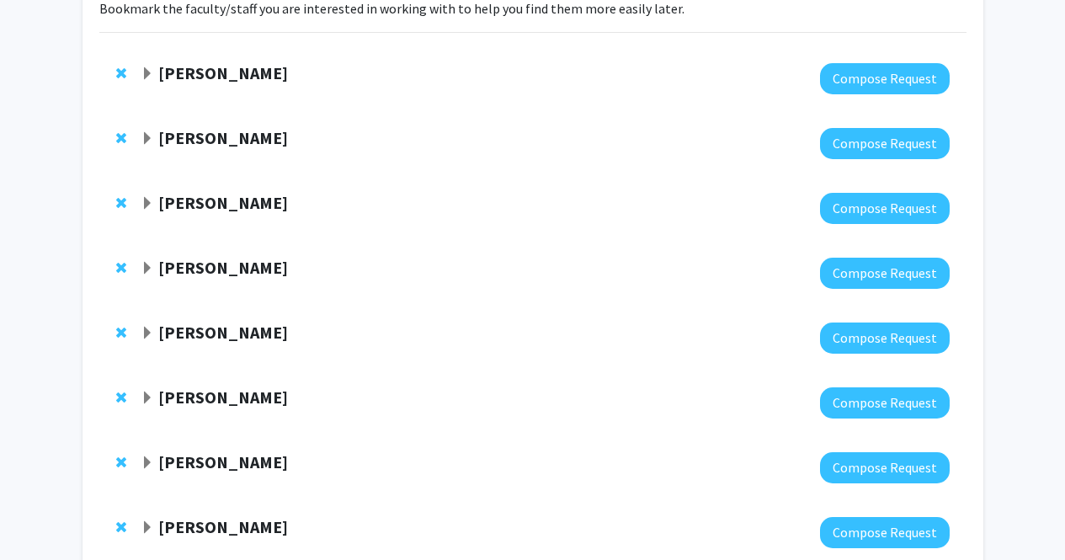
scroll to position [141, 0]
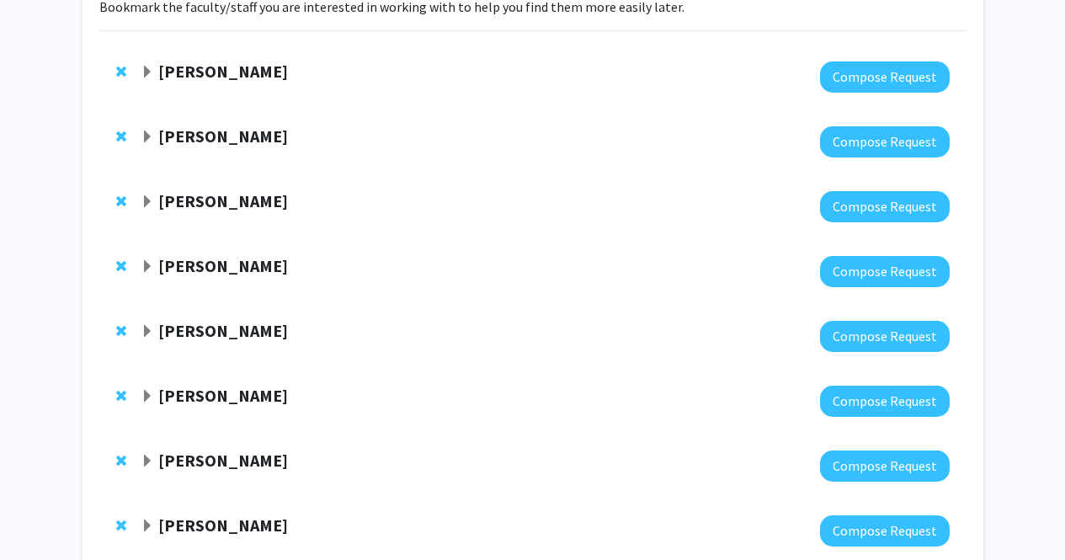
click at [147, 263] on span "Expand Harrison Bai Bookmark" at bounding box center [147, 266] width 13 height 13
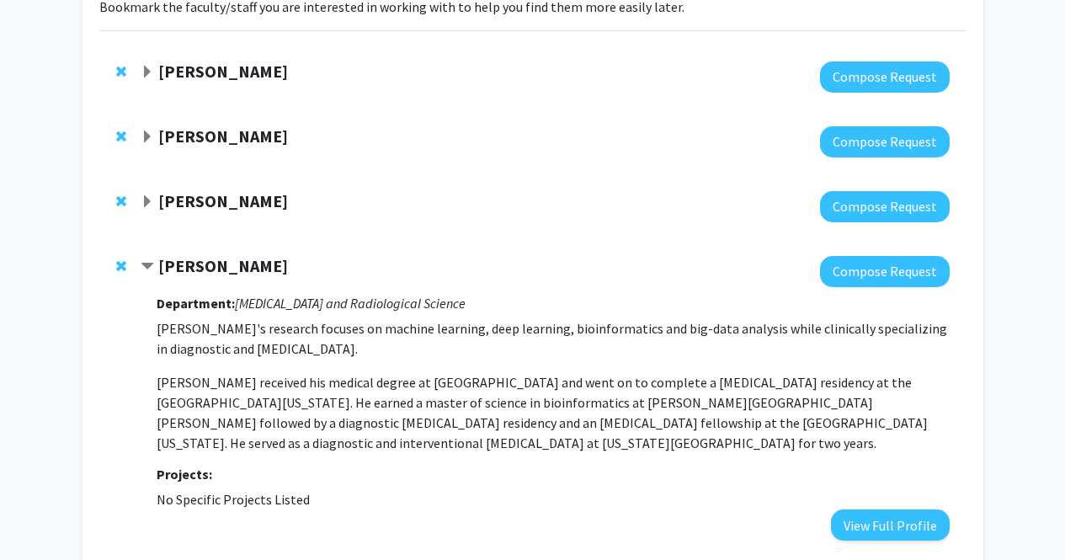
click at [147, 263] on span "Contract Harrison Bai Bookmark" at bounding box center [147, 266] width 13 height 13
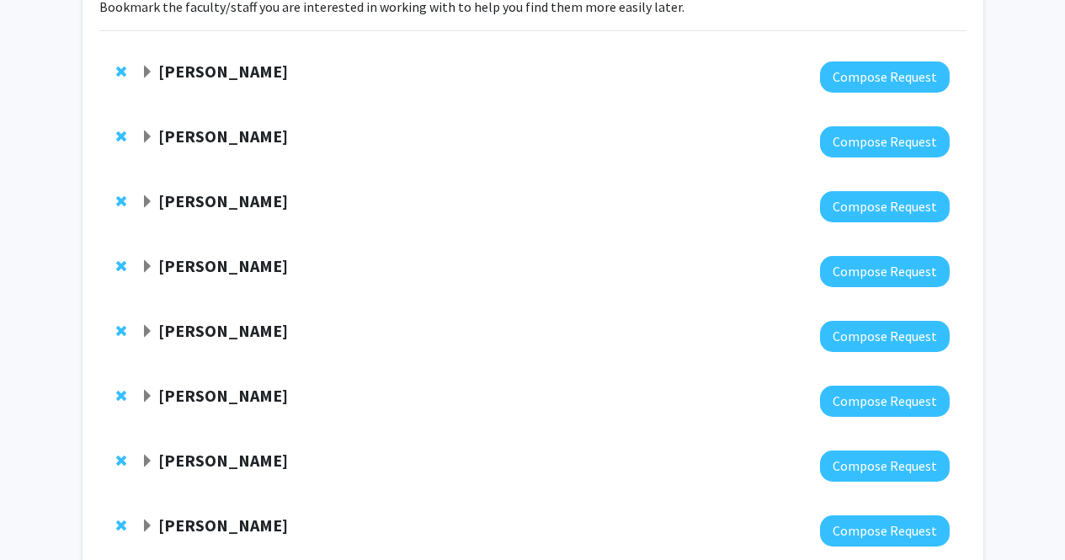
scroll to position [0, 0]
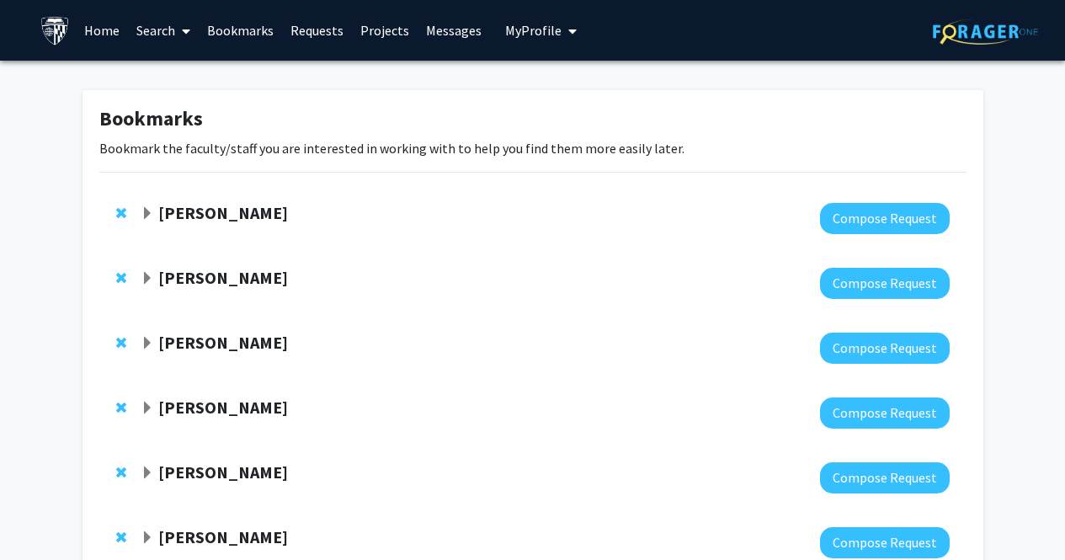
click at [166, 30] on link "Search" at bounding box center [163, 30] width 71 height 59
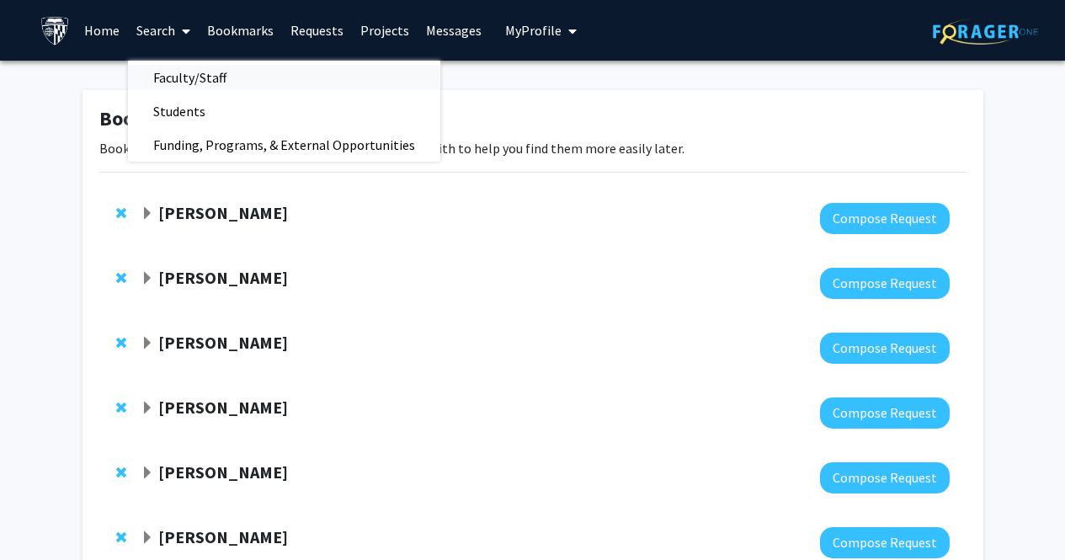
click at [192, 74] on span "Faculty/Staff" at bounding box center [190, 78] width 124 height 34
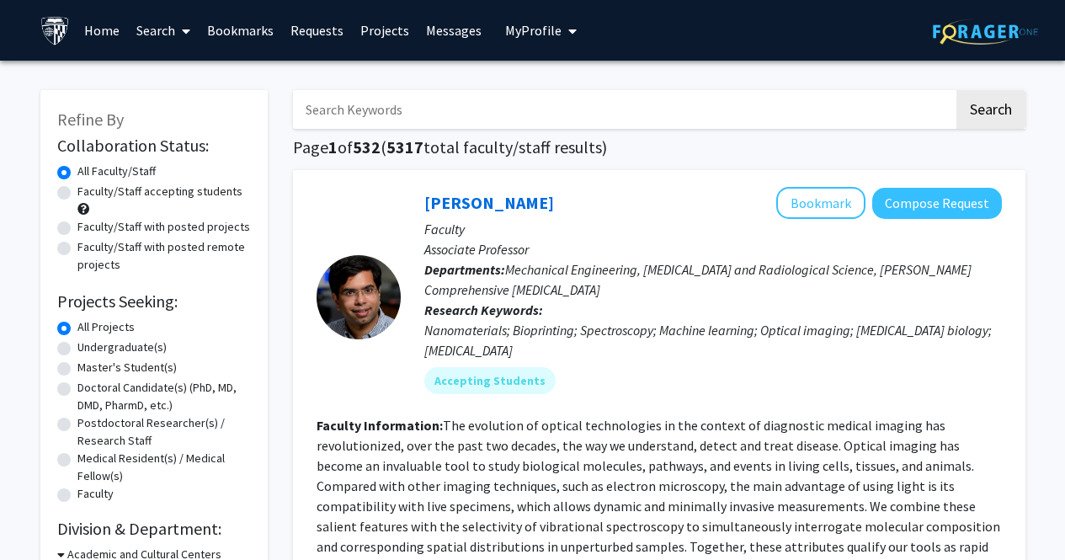
click at [412, 102] on input "Search Keywords" at bounding box center [623, 109] width 661 height 39
type input "bioinf"
click at [77, 193] on label "Faculty/Staff accepting students" at bounding box center [159, 192] width 165 height 18
click at [77, 193] on input "Faculty/Staff accepting students" at bounding box center [82, 188] width 11 height 11
radio input "true"
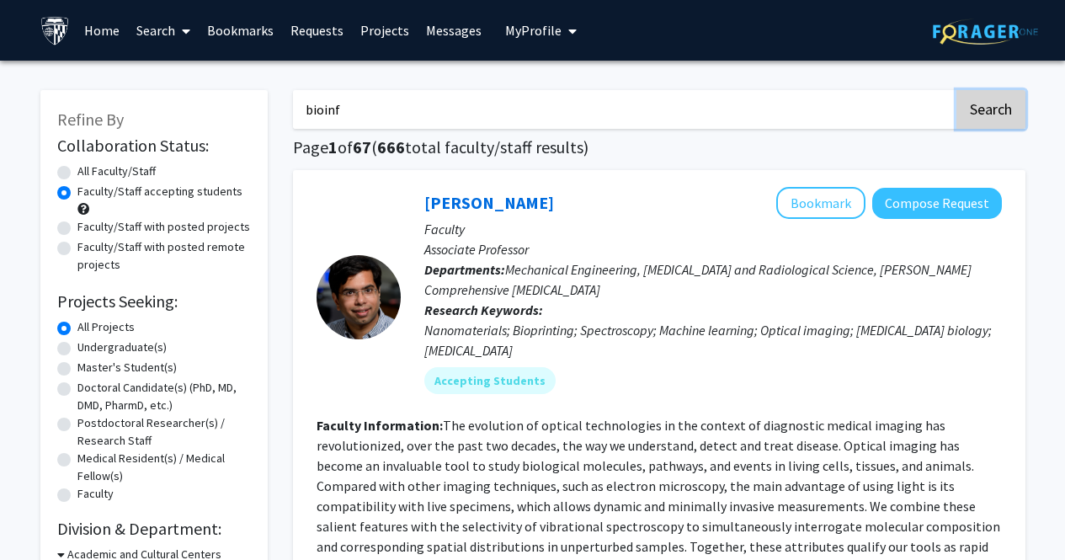
click at [996, 115] on button "Search" at bounding box center [990, 109] width 69 height 39
radio input "true"
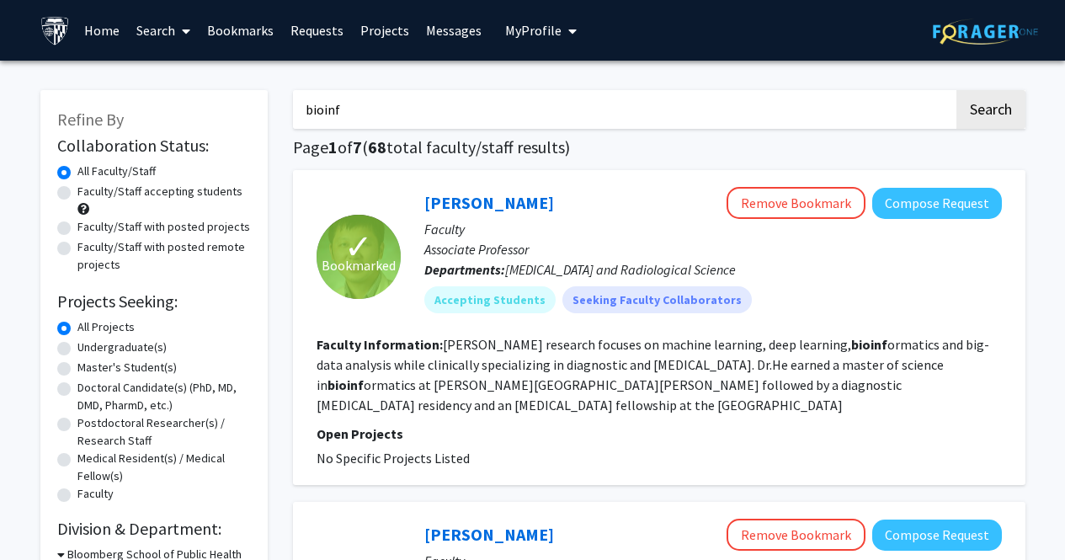
click at [77, 196] on label "Faculty/Staff accepting students" at bounding box center [159, 192] width 165 height 18
click at [77, 194] on input "Faculty/Staff accepting students" at bounding box center [82, 188] width 11 height 11
radio input "true"
click at [998, 113] on button "Search" at bounding box center [990, 109] width 69 height 39
radio input "true"
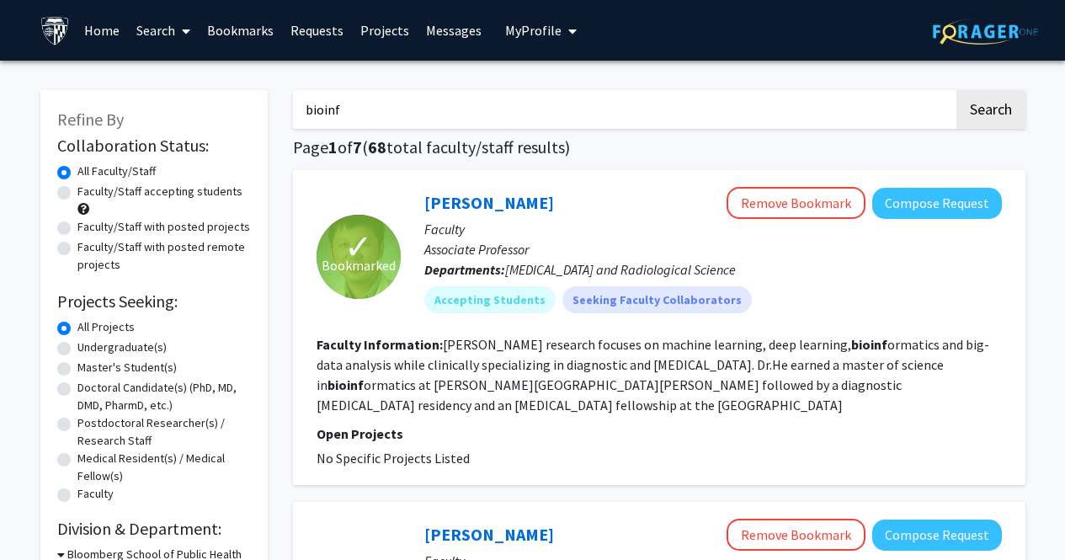
click at [77, 192] on label "Faculty/Staff accepting students" at bounding box center [159, 192] width 165 height 18
click at [77, 192] on input "Faculty/Staff accepting students" at bounding box center [82, 188] width 11 height 11
radio input "true"
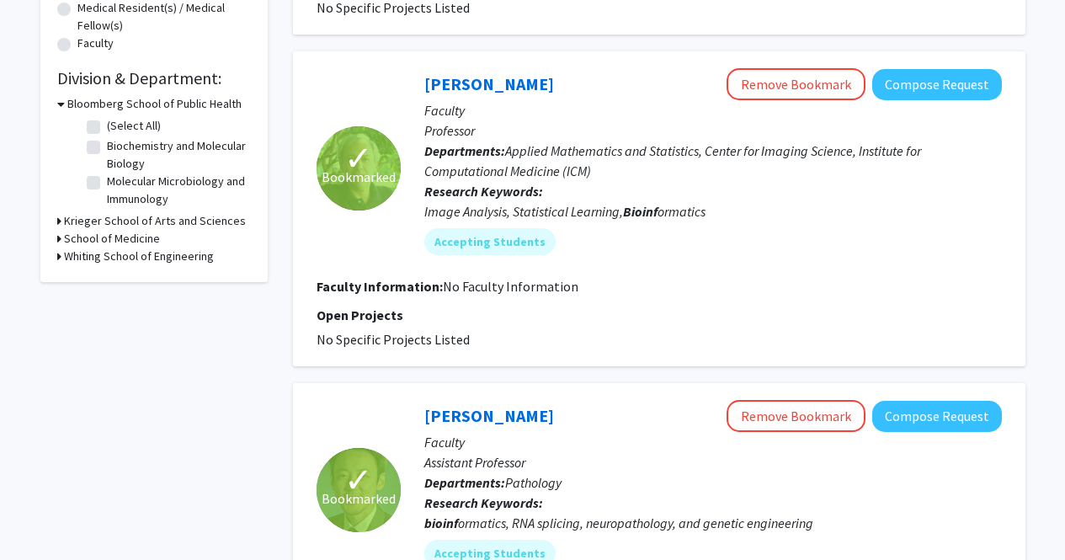
scroll to position [451, 0]
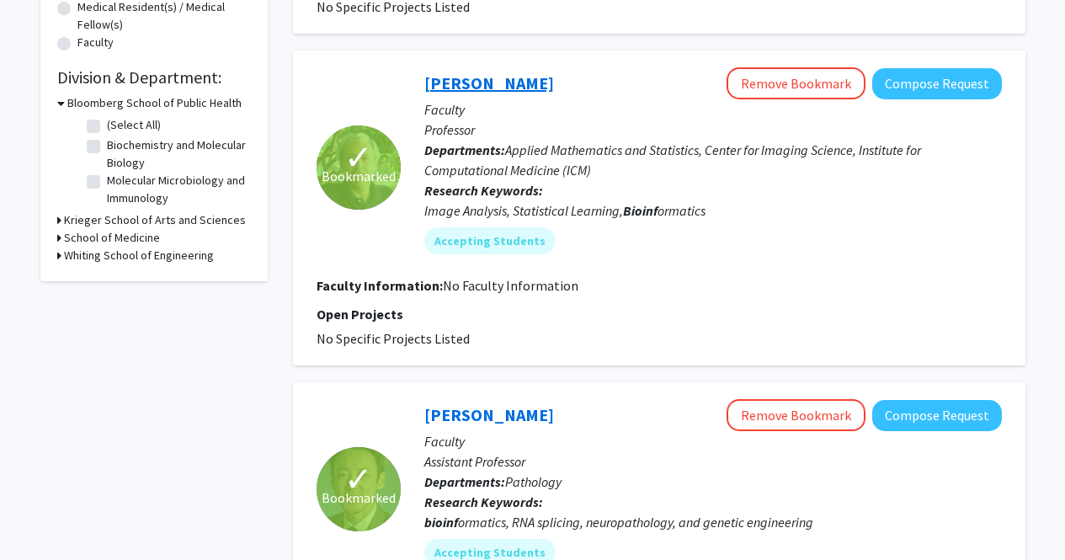
click at [487, 82] on link "[PERSON_NAME]" at bounding box center [489, 82] width 130 height 21
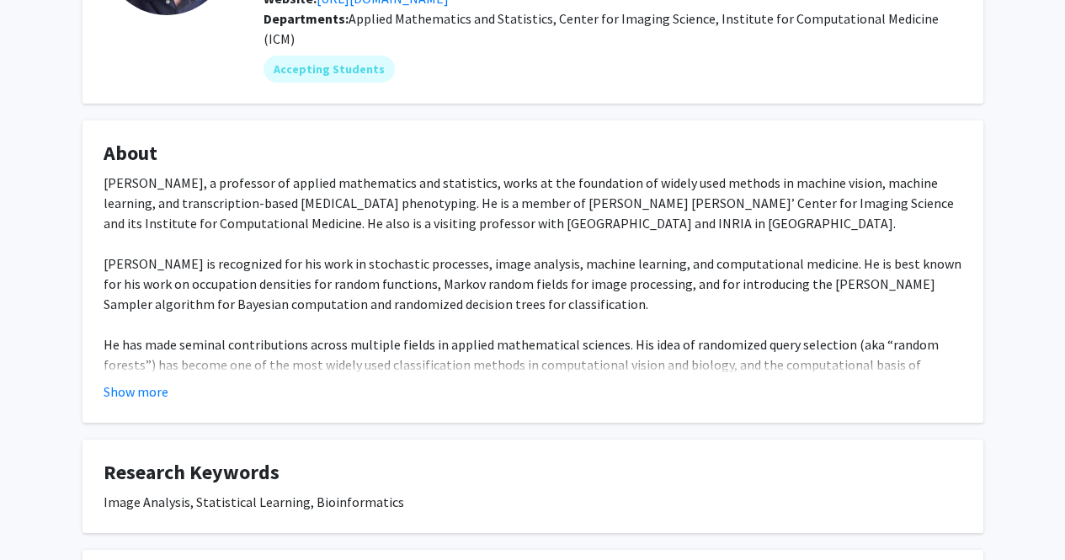
scroll to position [210, 0]
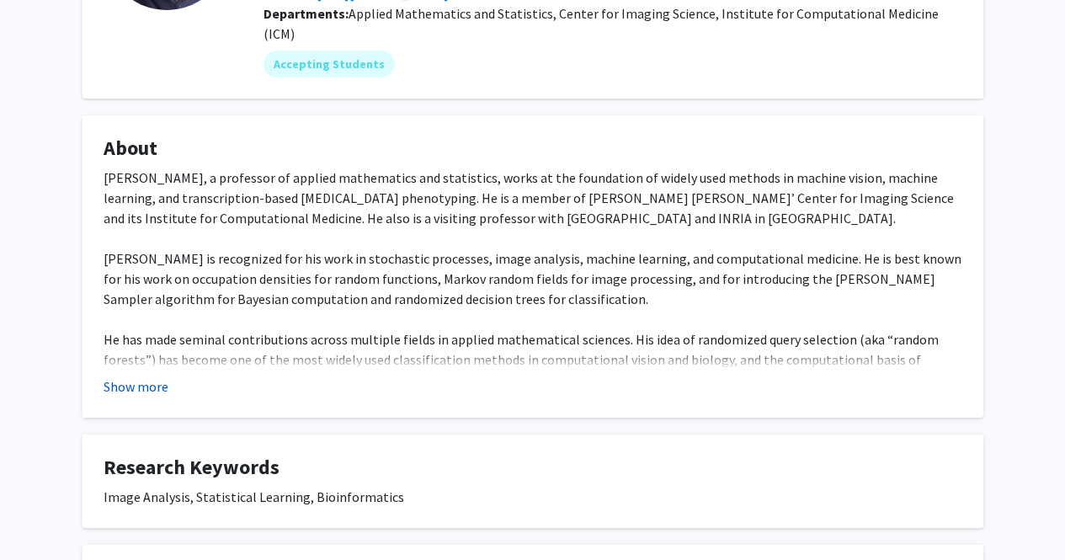
click at [138, 376] on button "Show more" at bounding box center [136, 386] width 65 height 20
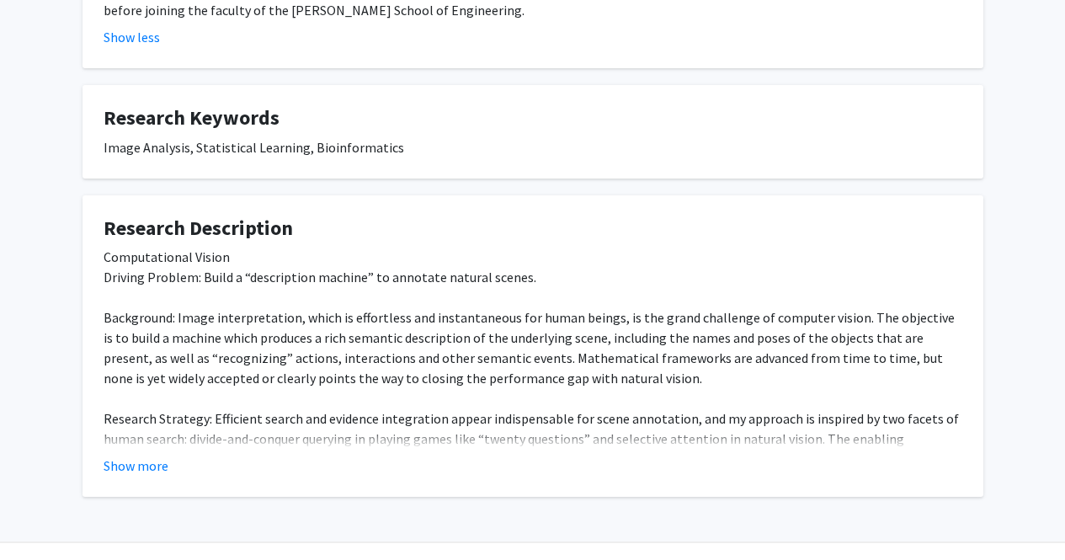
scroll to position [989, 0]
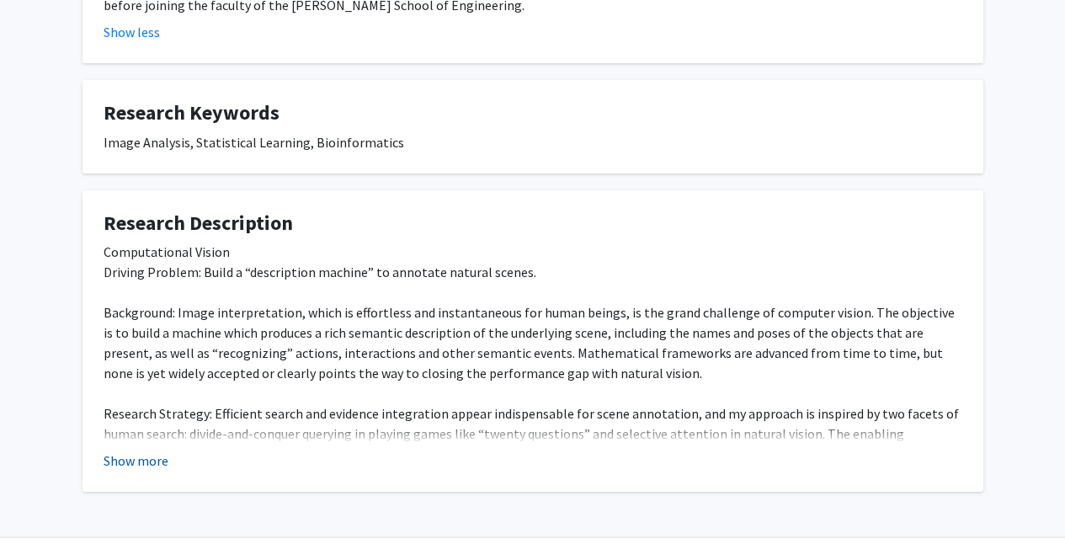
click at [130, 450] on button "Show more" at bounding box center [136, 460] width 65 height 20
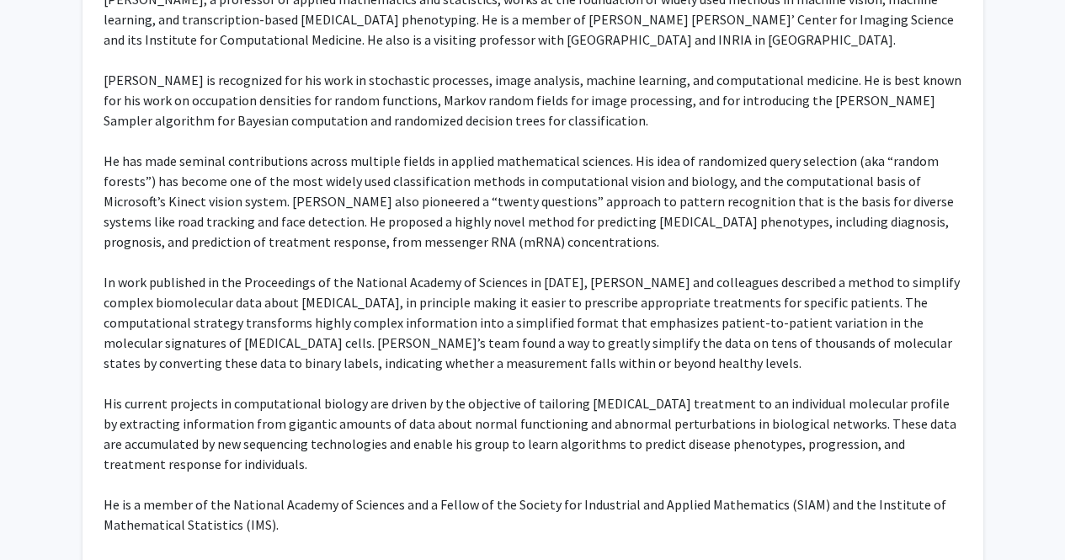
scroll to position [0, 0]
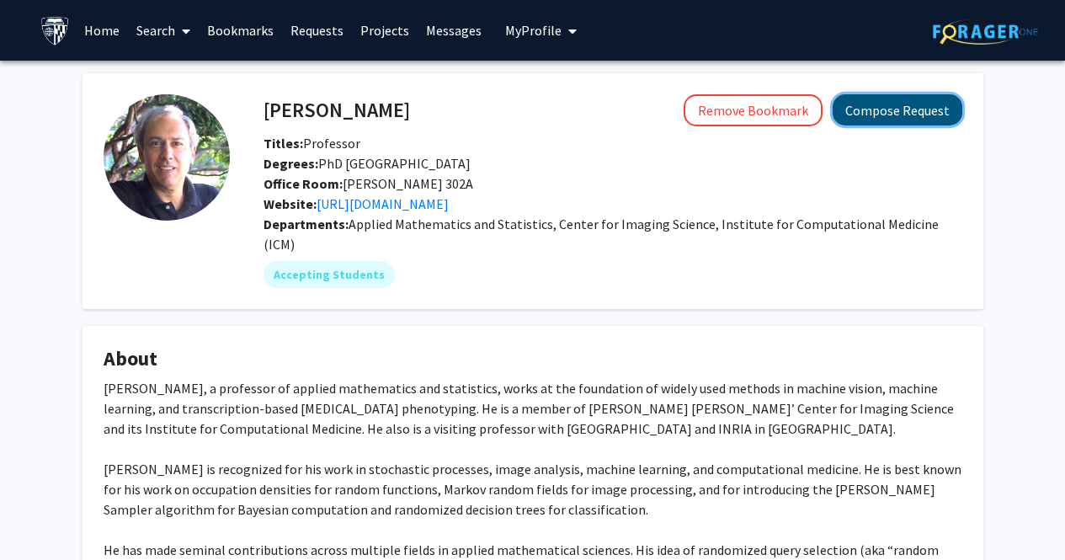
click at [879, 113] on button "Compose Request" at bounding box center [897, 109] width 130 height 31
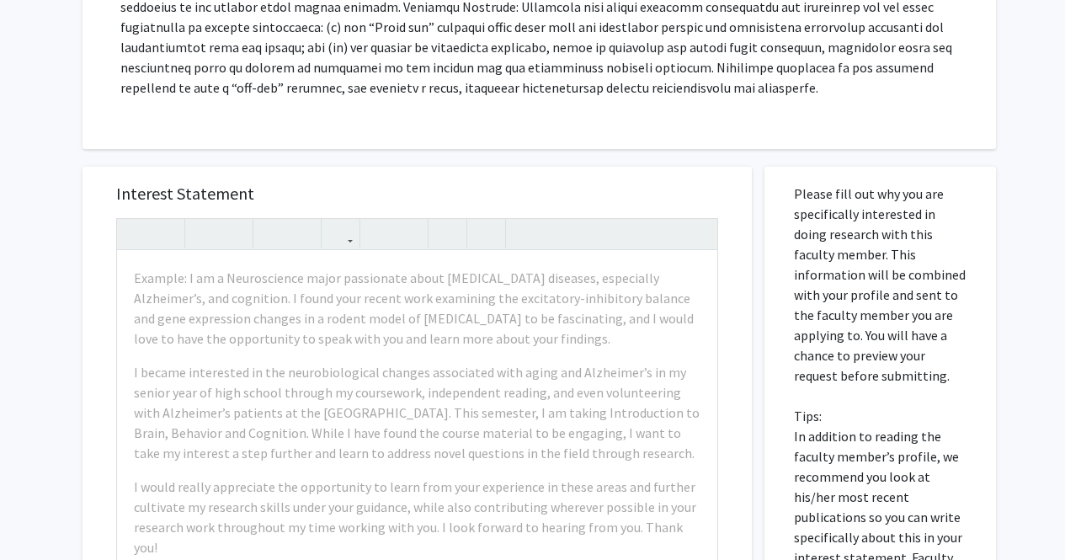
scroll to position [611, 0]
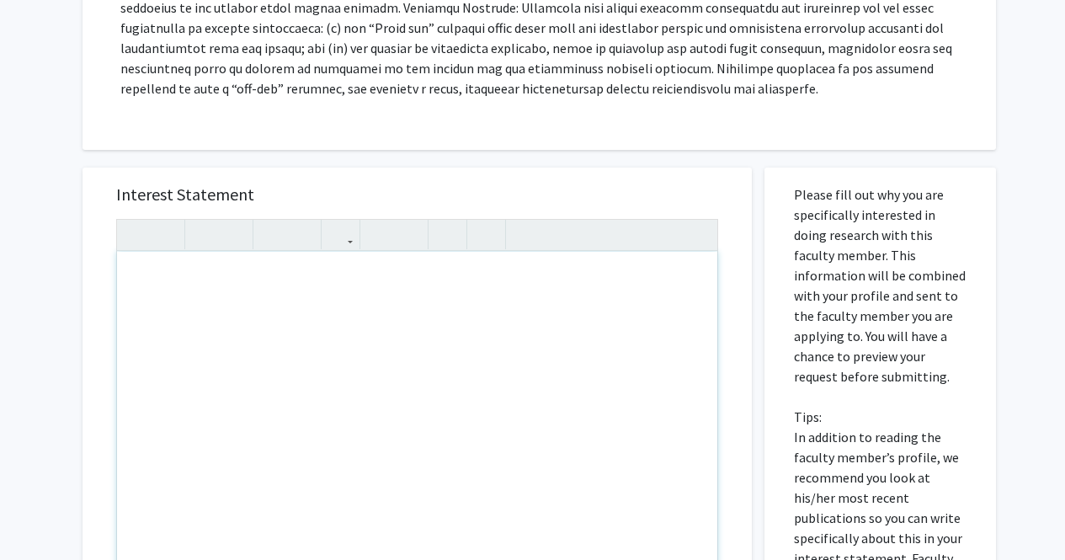
click at [158, 252] on div "Note to users with screen readers: Please press Alt+0 or Option+0 to deactivate…" at bounding box center [417, 444] width 600 height 385
paste div "Note to users with screen readers: Please press Alt+0 or Option+0 to deactivate…"
type textarea "<p>Hello Dr.~~~~, </p><p>My name is [PERSON_NAME], and it is my pleasure to mee…"
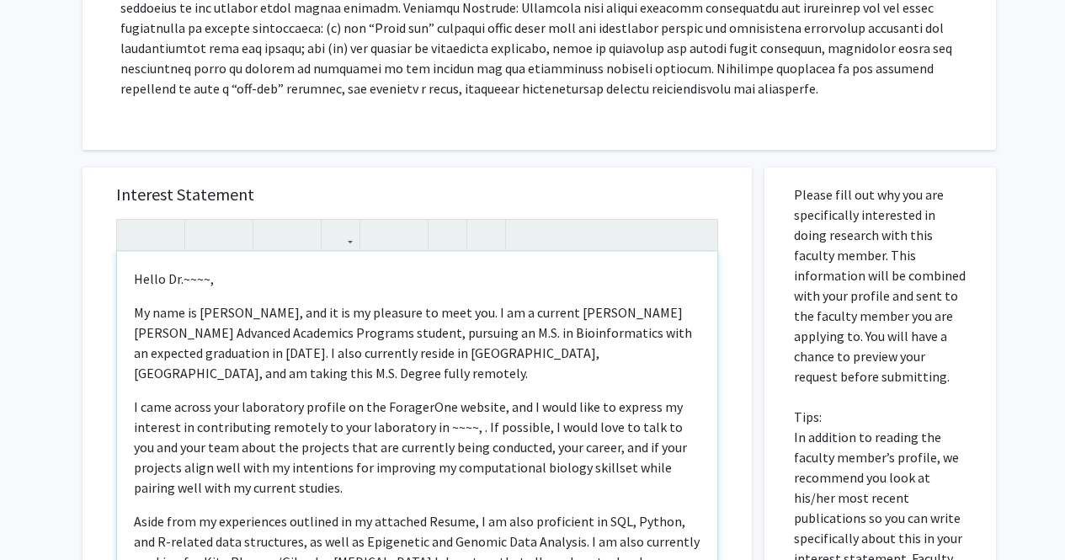
click at [206, 268] on p "Hello Dr.~~~~," at bounding box center [417, 278] width 566 height 20
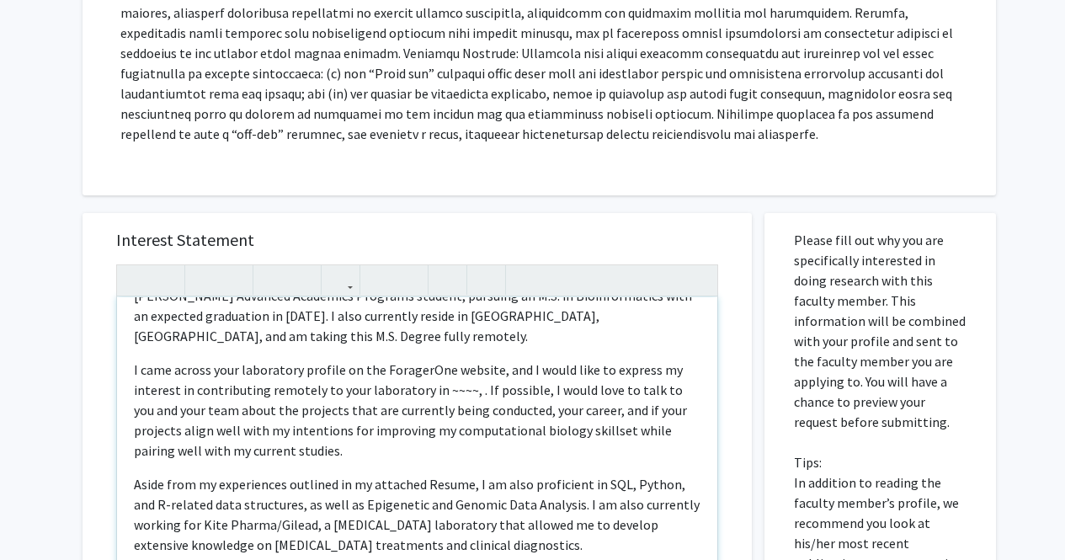
scroll to position [83, 0]
click at [456, 372] on p "I came across your laboratory profile on the ForagerOne website, and I would li…" at bounding box center [417, 409] width 566 height 101
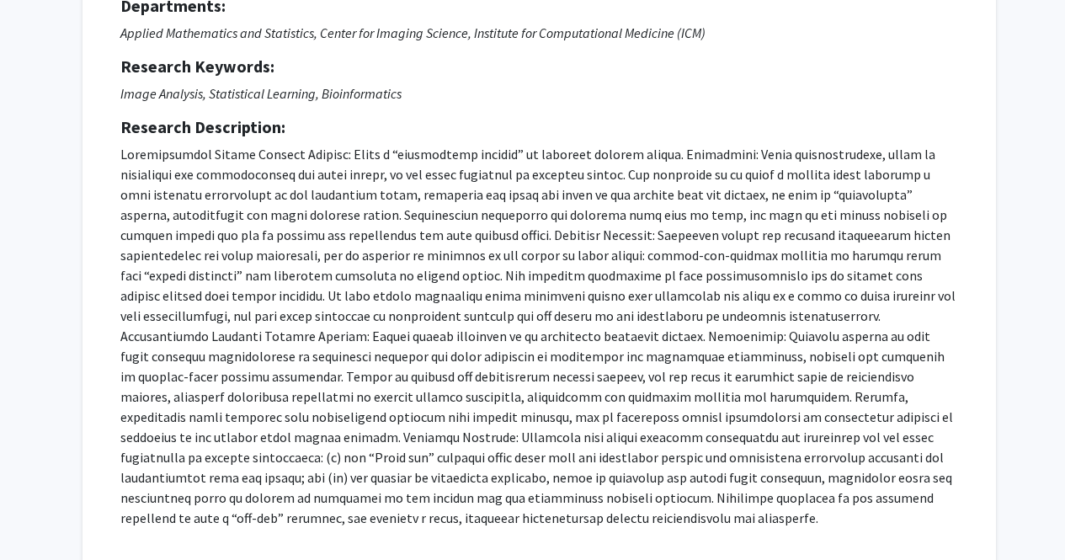
scroll to position [0, 0]
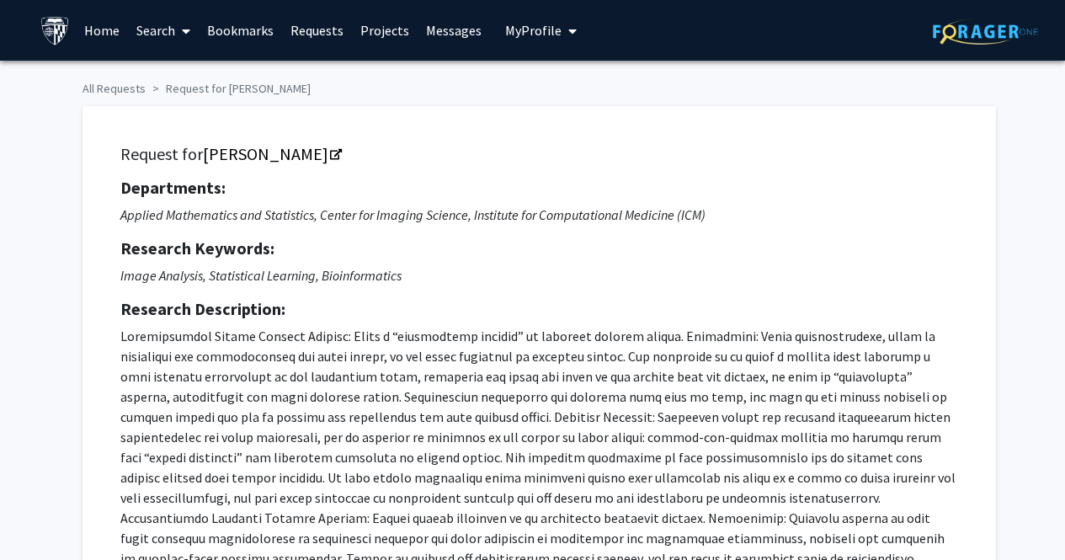
drag, startPoint x: 187, startPoint y: 0, endPoint x: 348, endPoint y: 396, distance: 428.1
click at [348, 396] on p at bounding box center [538, 518] width 837 height 384
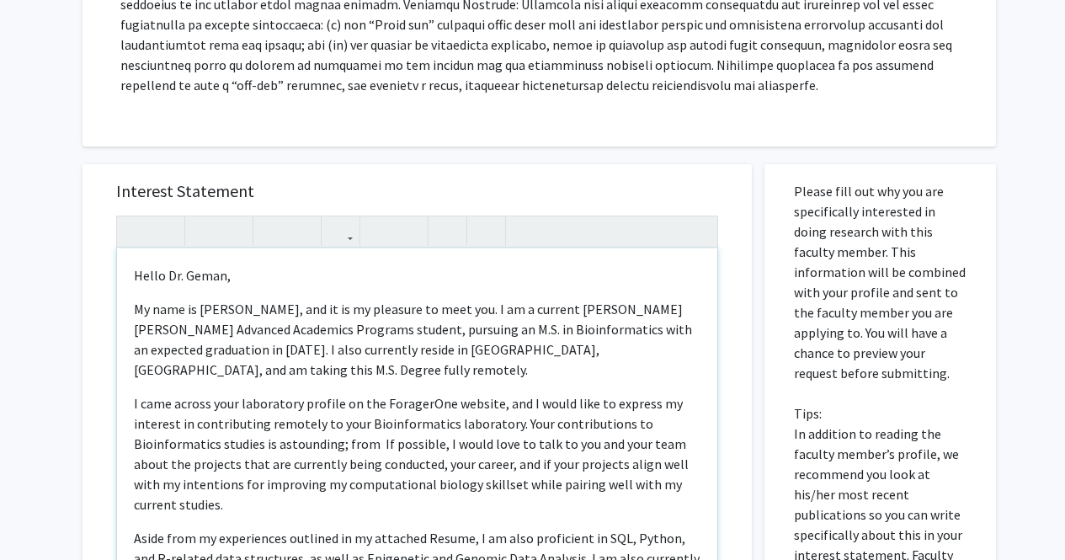
scroll to position [1, 0]
click at [344, 423] on p "I came across your laboratory profile on the ForagerOne website, and I would li…" at bounding box center [417, 452] width 566 height 121
click at [372, 426] on p "I came across your laboratory profile on the ForagerOne website, and I would li…" at bounding box center [417, 452] width 566 height 121
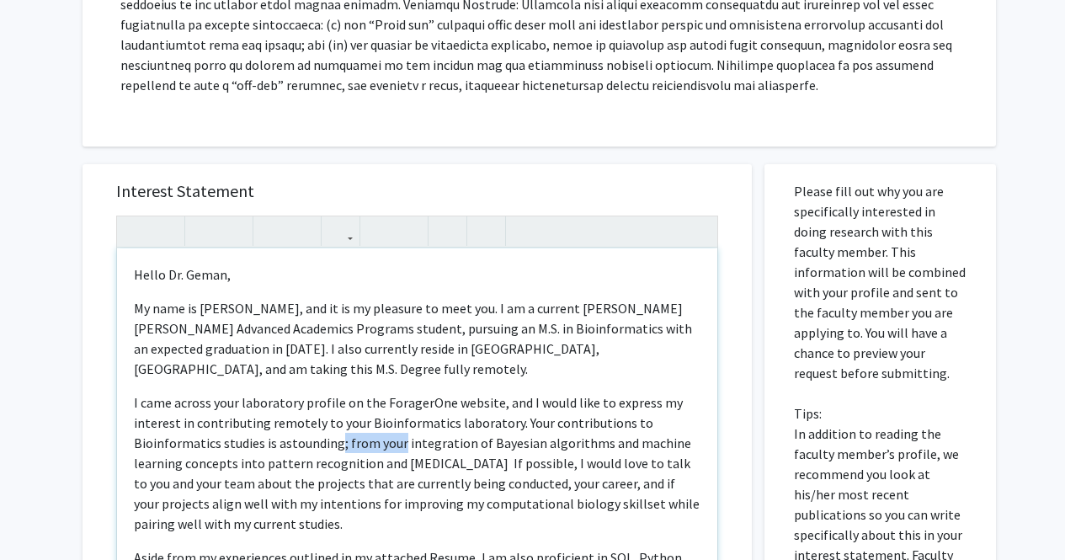
drag, startPoint x: 396, startPoint y: 423, endPoint x: 337, endPoint y: 423, distance: 58.9
click at [337, 423] on p "I came across your laboratory profile on the ForagerOne website, and I would li…" at bounding box center [417, 462] width 566 height 141
drag, startPoint x: 381, startPoint y: 446, endPoint x: 324, endPoint y: 449, distance: 57.3
click at [324, 449] on p "I came across your laboratory profile on the ForagerOne website, and I would li…" at bounding box center [417, 462] width 566 height 141
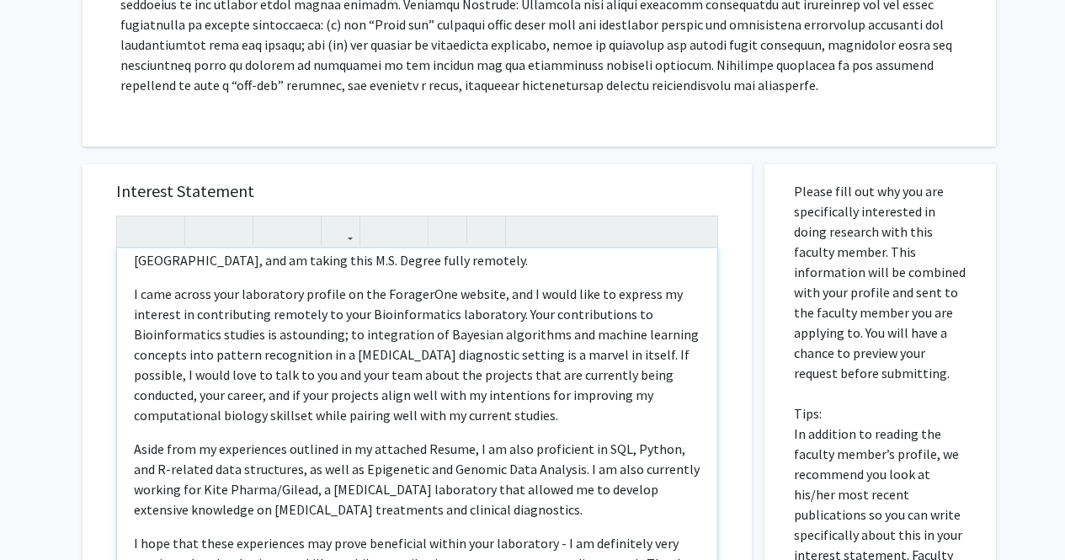
scroll to position [110, 0]
type textarea "<p>Hello [PERSON_NAME], </p><p>My name is [PERSON_NAME], and it is my pleasure …"
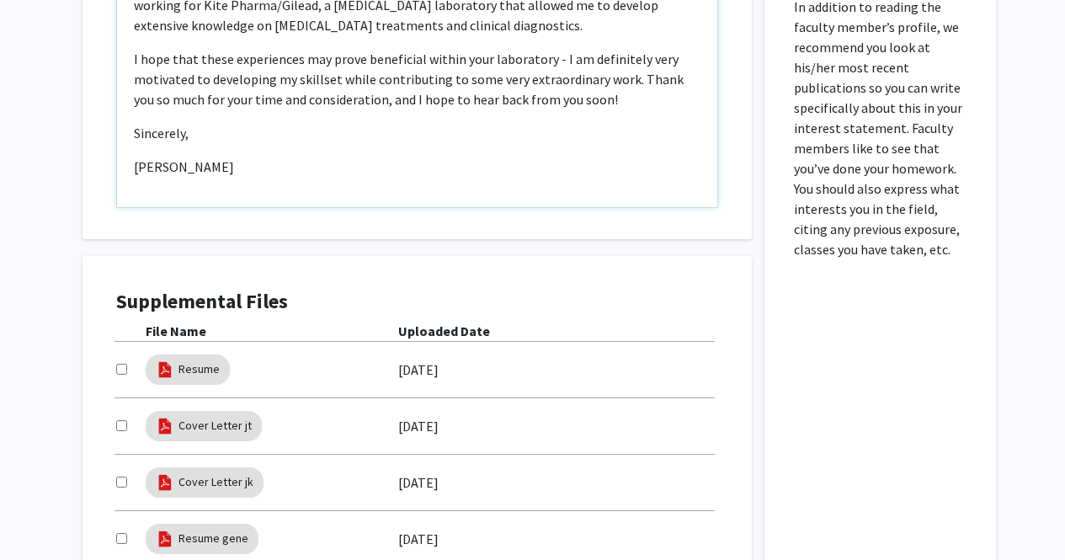
scroll to position [1045, 0]
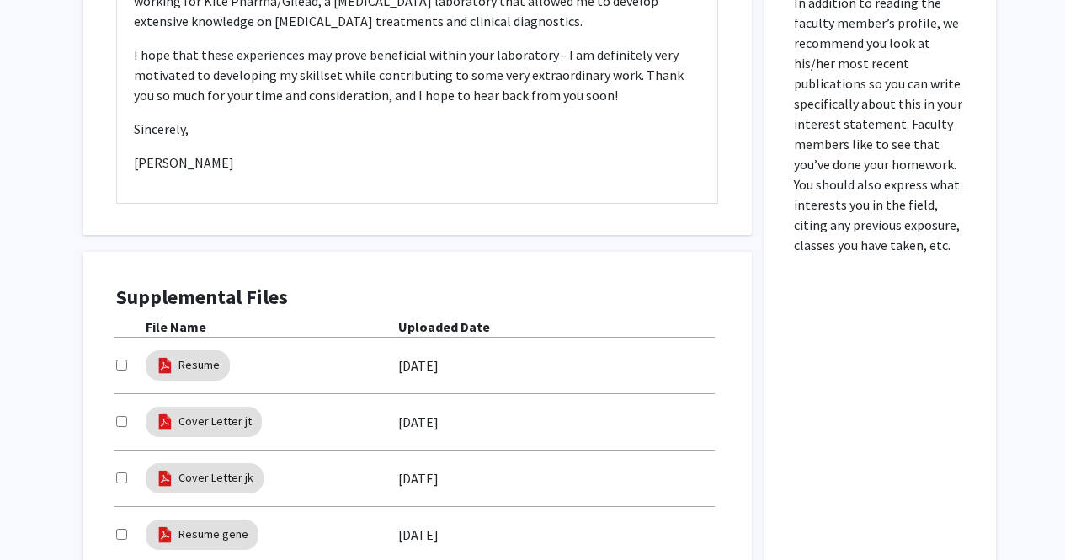
click at [119, 529] on input "checkbox" at bounding box center [121, 534] width 11 height 11
checkbox input "true"
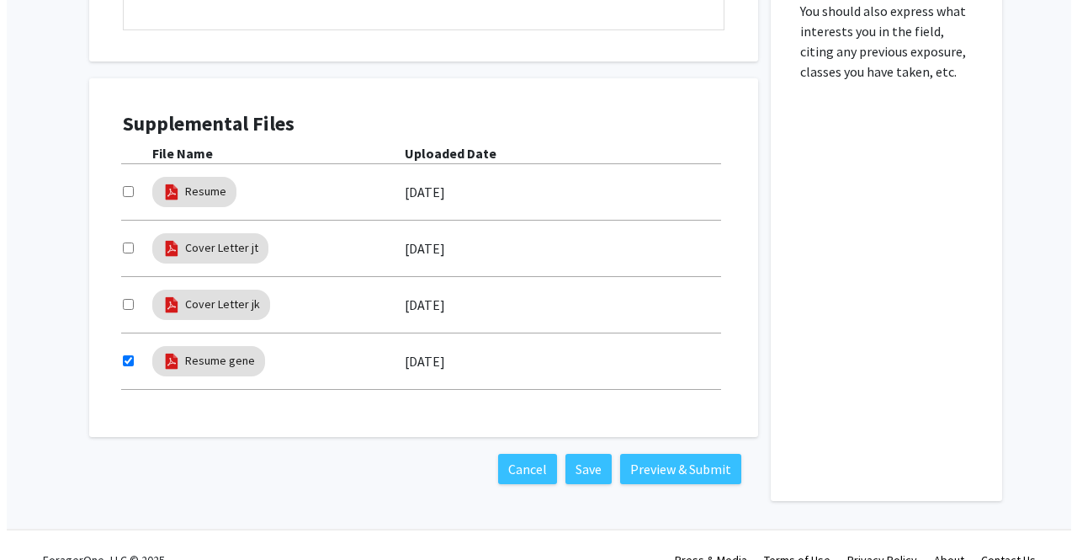
scroll to position [1228, 0]
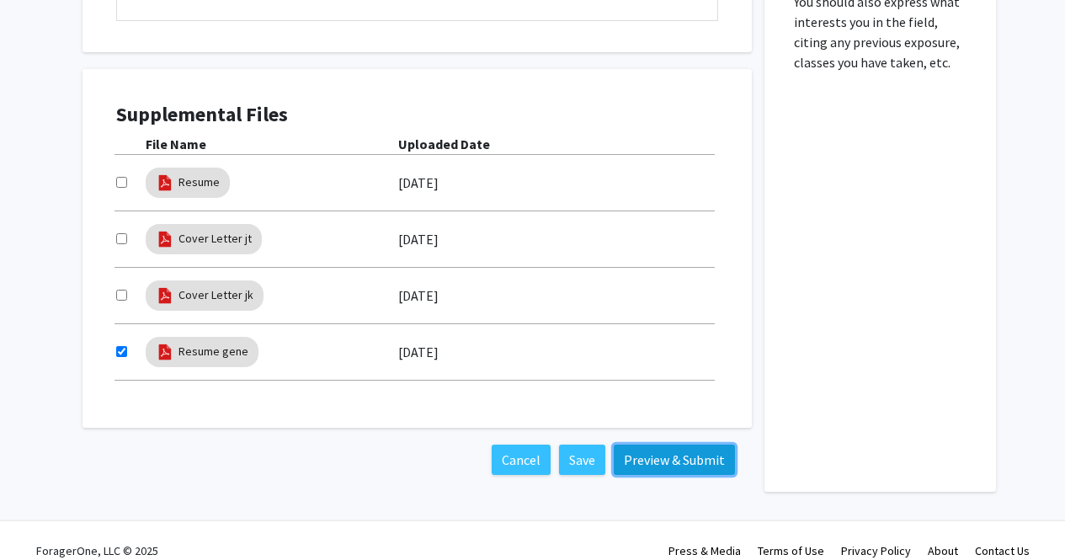
click at [651, 444] on button "Preview & Submit" at bounding box center [674, 459] width 121 height 30
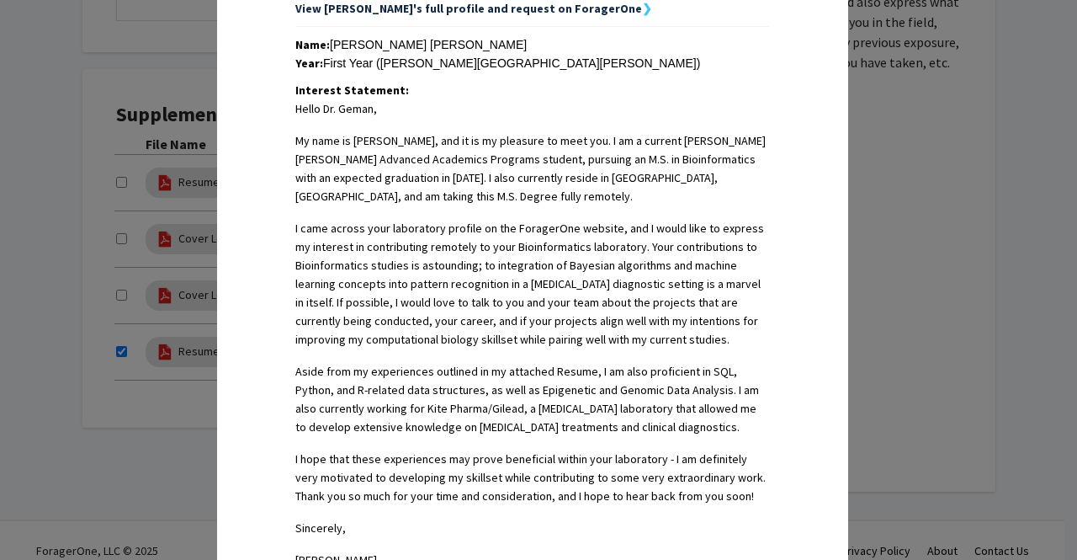
scroll to position [677, 0]
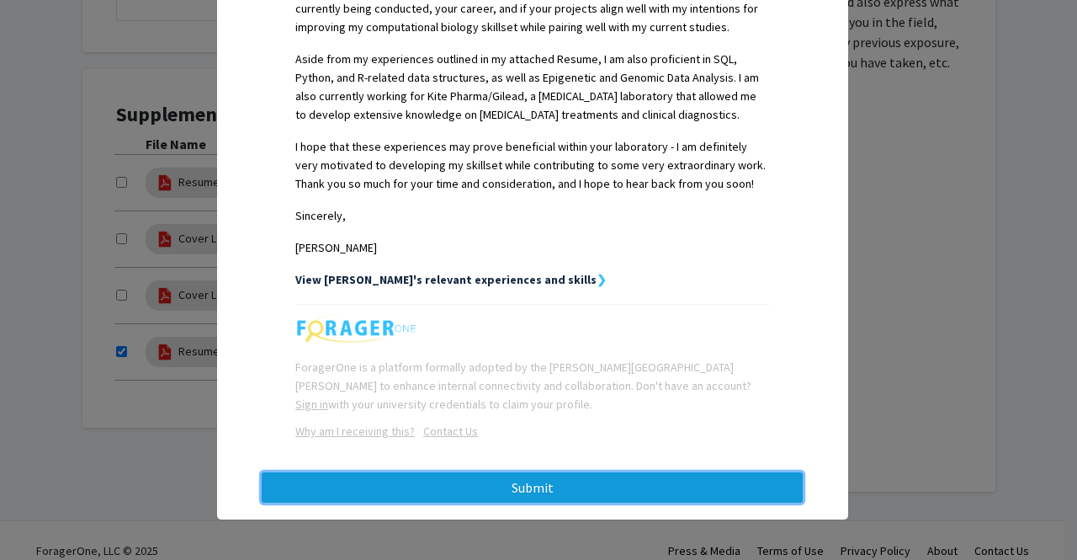
click at [512, 488] on button "Submit" at bounding box center [532, 487] width 541 height 30
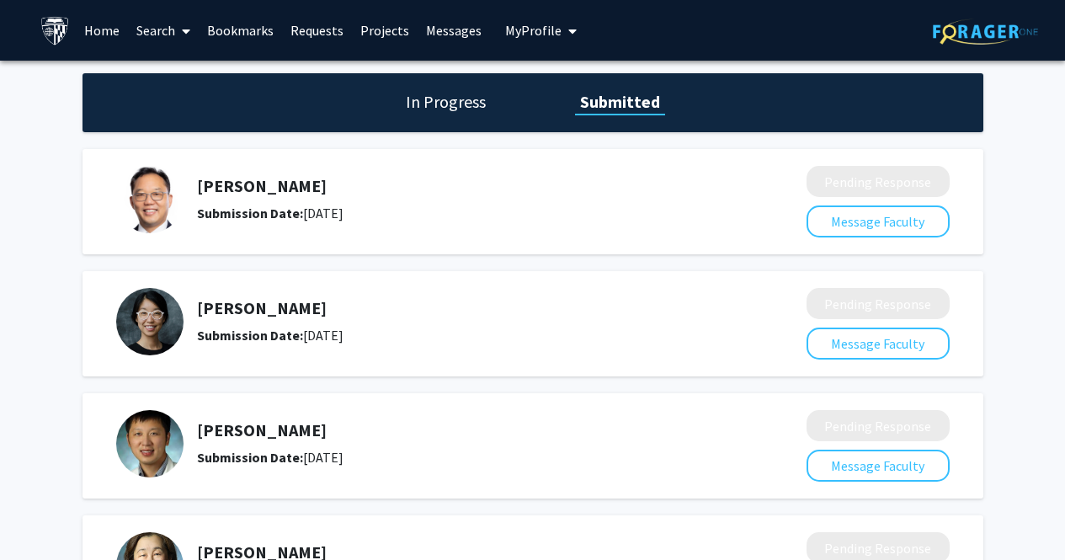
click at [157, 31] on link "Search" at bounding box center [163, 30] width 71 height 59
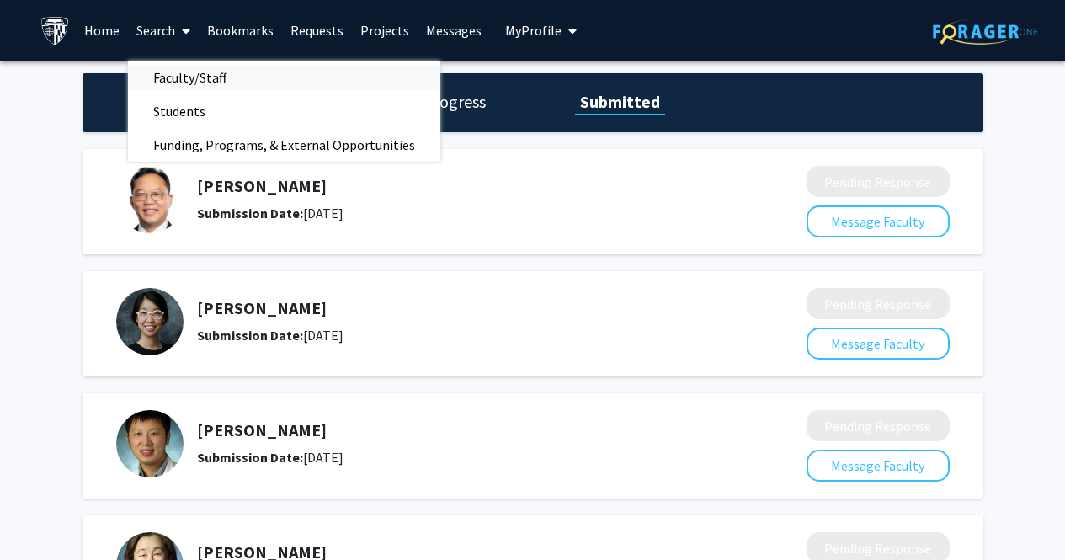
click at [188, 75] on span "Faculty/Staff" at bounding box center [190, 78] width 124 height 34
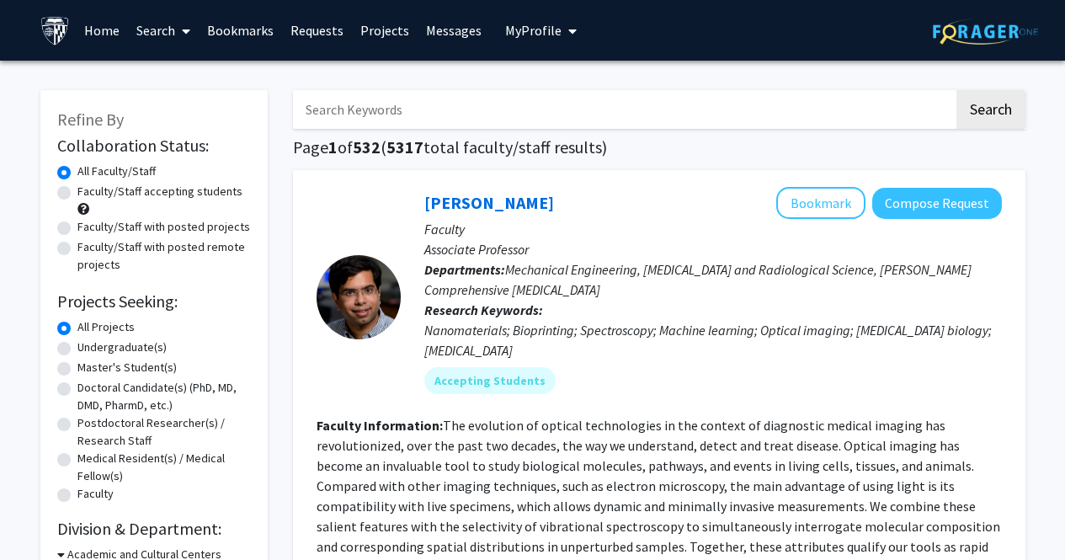
click at [77, 189] on label "Faculty/Staff accepting students" at bounding box center [159, 192] width 165 height 18
click at [77, 189] on input "Faculty/Staff accepting students" at bounding box center [82, 188] width 11 height 11
radio input "true"
click at [412, 106] on input "Search Keywords" at bounding box center [623, 109] width 661 height 39
type input "bioinf"
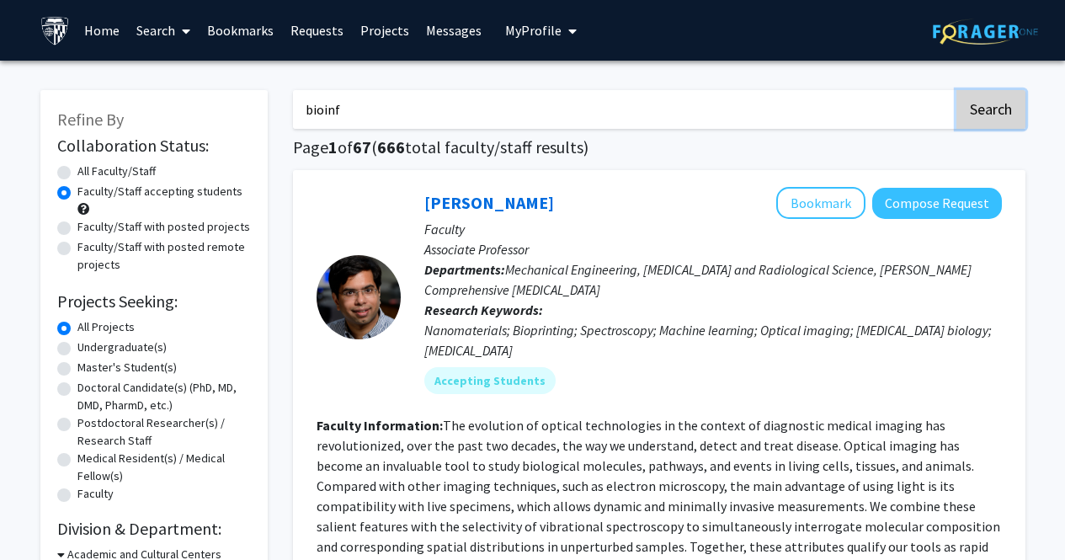
click at [988, 115] on button "Search" at bounding box center [990, 109] width 69 height 39
radio input "true"
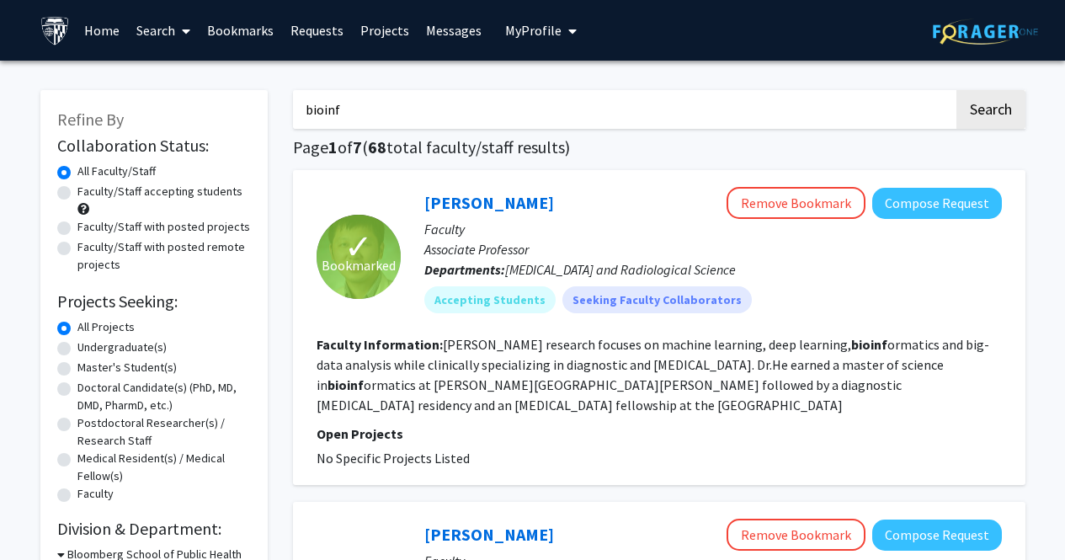
click at [77, 194] on label "Faculty/Staff accepting students" at bounding box center [159, 192] width 165 height 18
click at [77, 194] on input "Faculty/Staff accepting students" at bounding box center [82, 188] width 11 height 11
radio input "true"
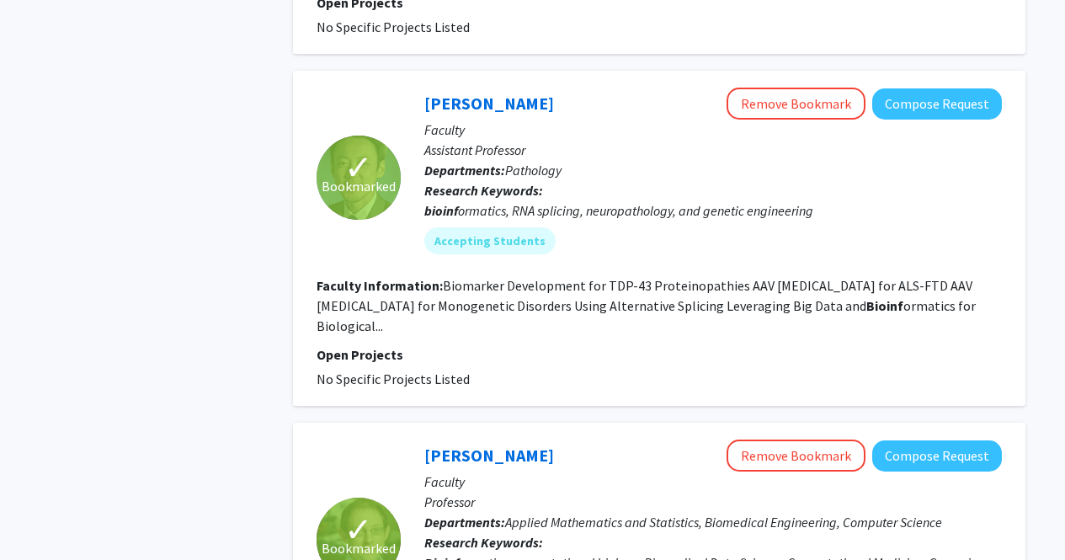
scroll to position [763, 0]
click at [489, 109] on link "[PERSON_NAME]" at bounding box center [489, 102] width 130 height 21
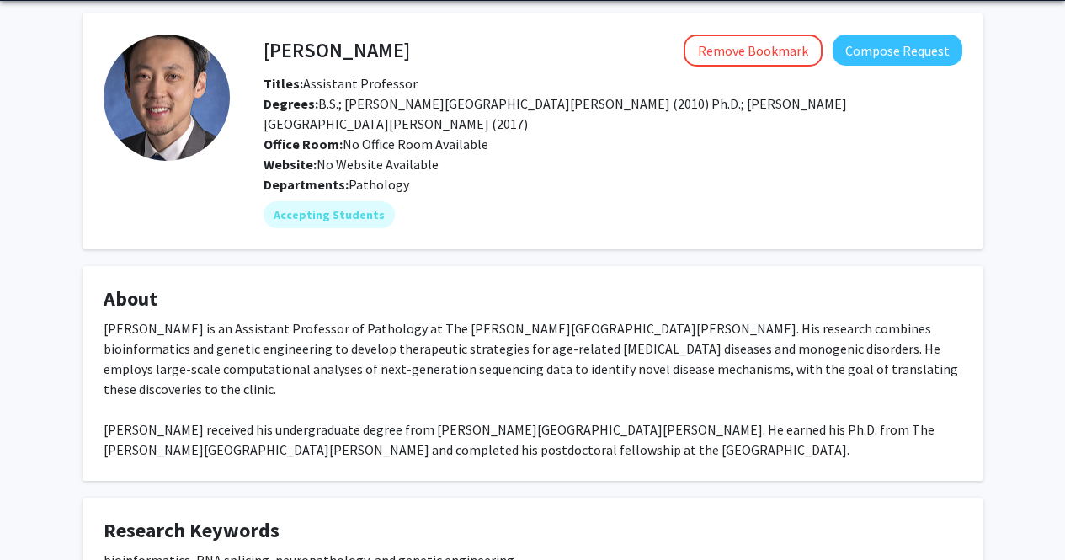
scroll to position [57, 0]
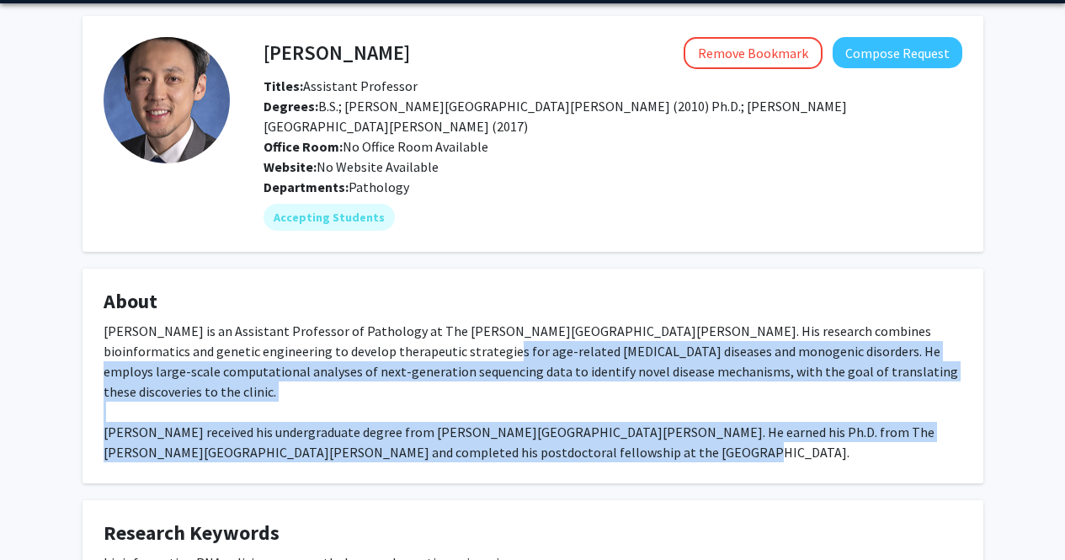
drag, startPoint x: 628, startPoint y: 416, endPoint x: 365, endPoint y: 329, distance: 276.5
click at [365, 329] on div "[PERSON_NAME] is an Assistant Professor of Pathology at The [PERSON_NAME][GEOGR…" at bounding box center [533, 391] width 858 height 141
click at [805, 200] on div "Accepting Students" at bounding box center [612, 217] width 705 height 34
click at [927, 58] on button "Compose Request" at bounding box center [897, 52] width 130 height 31
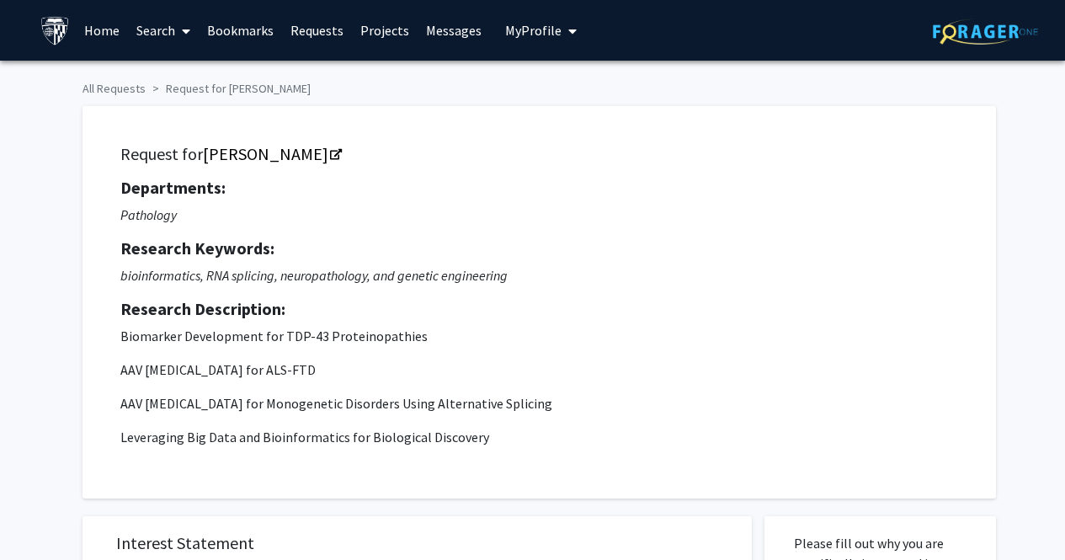
scroll to position [4, 0]
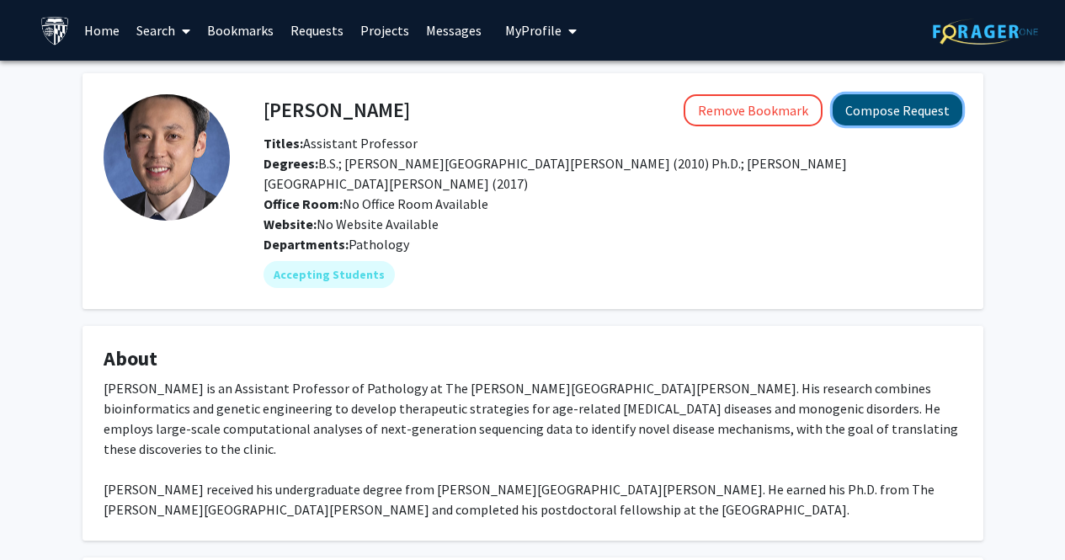
click at [869, 120] on button "Compose Request" at bounding box center [897, 109] width 130 height 31
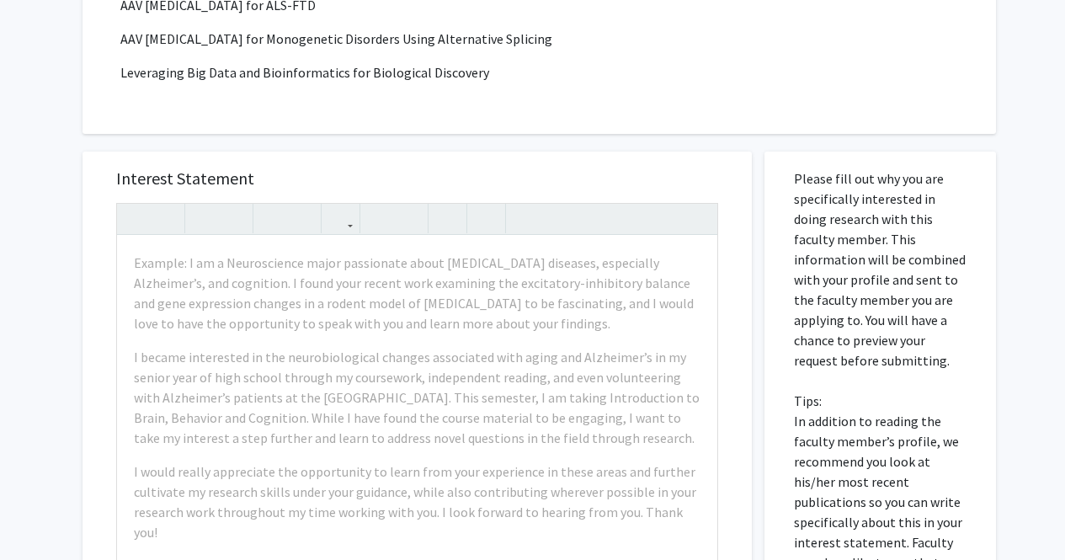
scroll to position [365, 0]
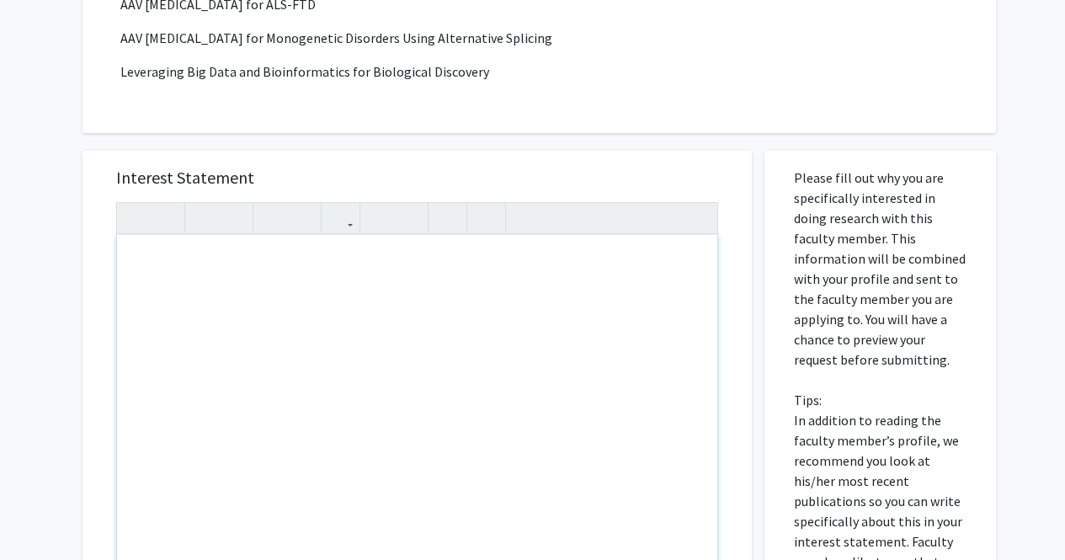
click at [199, 274] on div "Note to users with screen readers: Please press Alt+0 or Option+0 to deactivate…" at bounding box center [417, 427] width 600 height 385
paste div "Note to users with screen readers: Please press Alt+0 or Option+0 to deactivate…"
type textarea "<p>Hello [PERSON_NAME], </p> <p>My name is [PERSON_NAME], and it is my pleasure…"
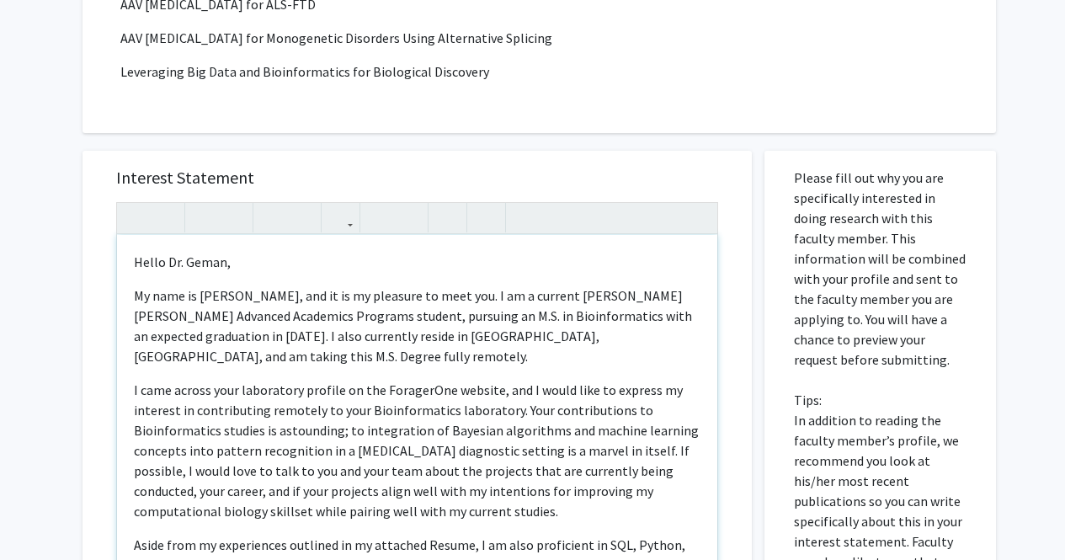
click at [220, 265] on p "Hello Dr. Geman," at bounding box center [417, 262] width 566 height 20
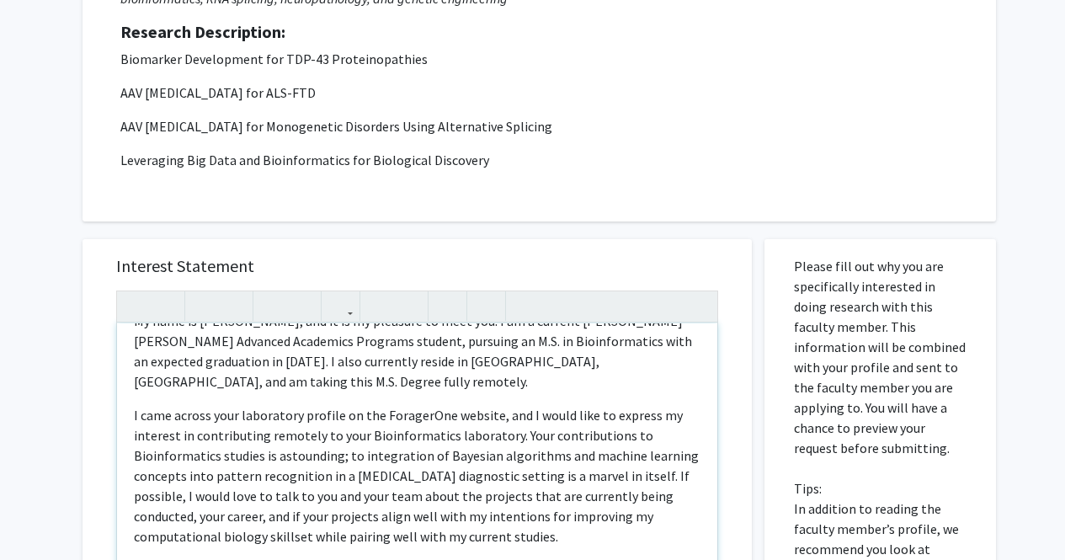
scroll to position [63, 0]
drag, startPoint x: 503, startPoint y: 435, endPoint x: 357, endPoint y: 436, distance: 146.4
click at [357, 436] on p "I came across your laboratory profile on the ForagerOne website, and I would li…" at bounding box center [417, 475] width 566 height 141
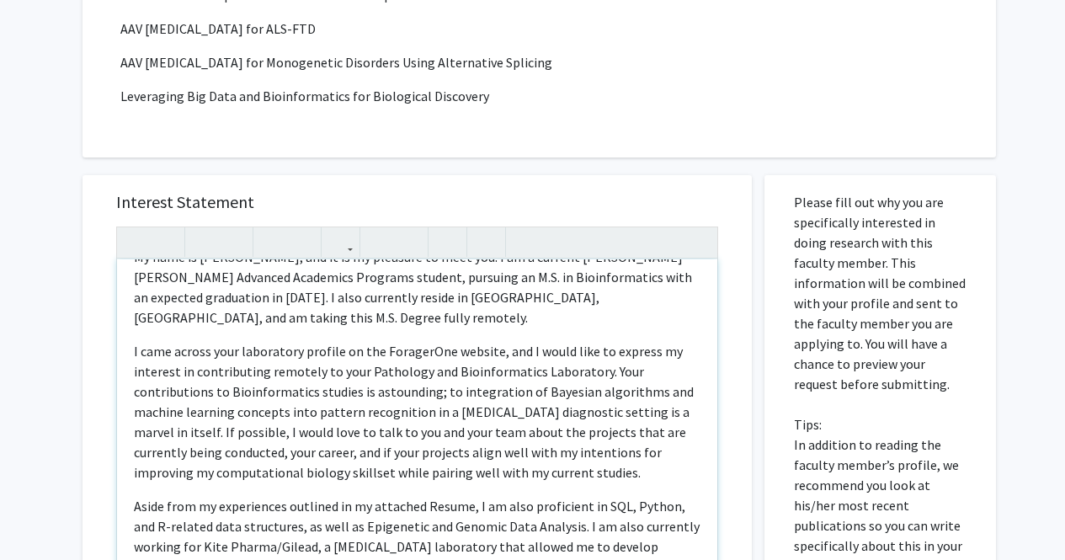
scroll to position [340, 0]
click at [332, 417] on p "I came across your laboratory profile on the ForagerOne website, and I would li…" at bounding box center [417, 412] width 566 height 141
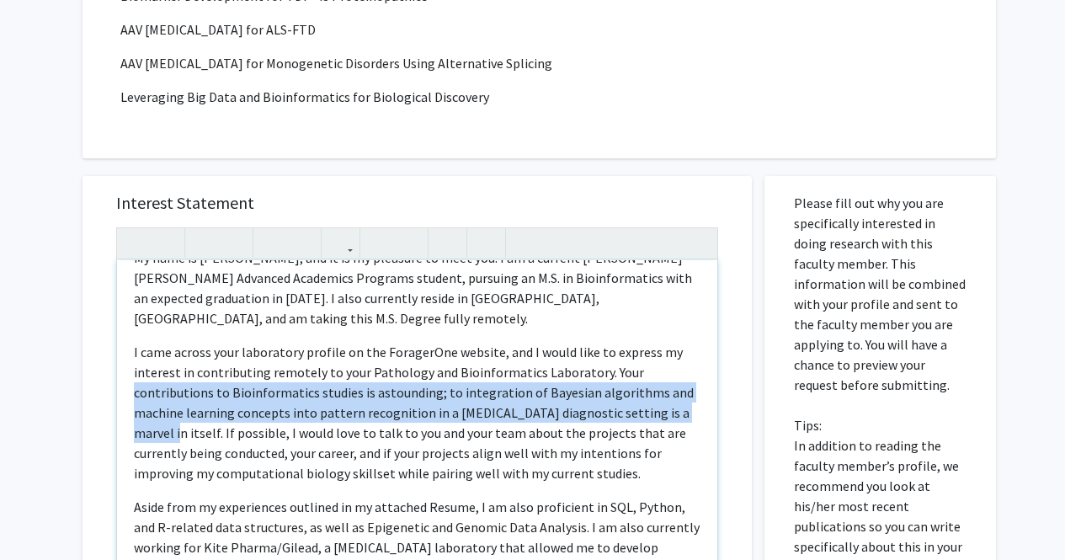
drag, startPoint x: 135, startPoint y: 390, endPoint x: 160, endPoint y: 434, distance: 51.3
click at [160, 434] on p "I came across your laboratory profile on the ForagerOne website, and I would li…" at bounding box center [417, 412] width 566 height 141
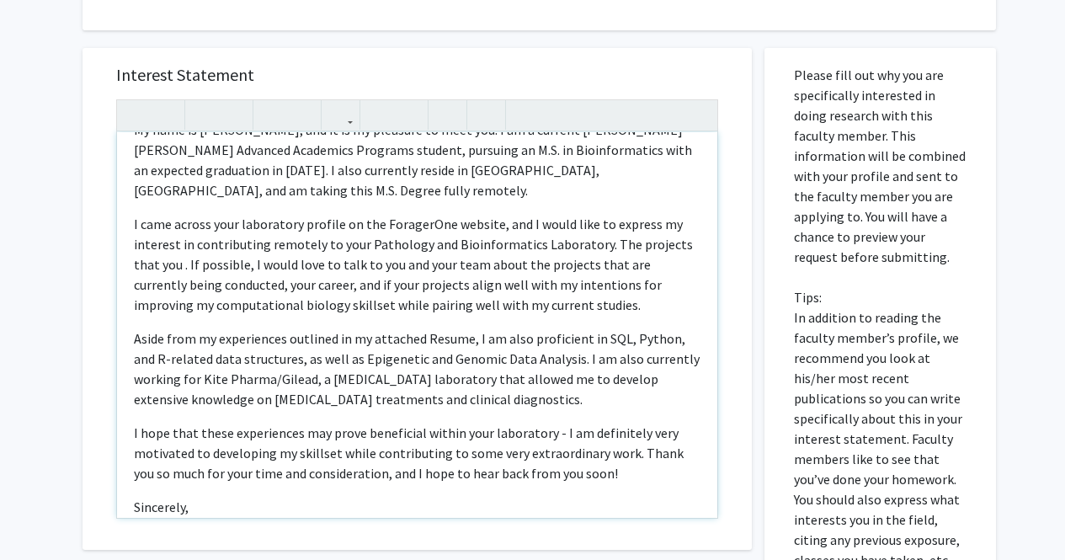
scroll to position [469, 0]
drag, startPoint x: 178, startPoint y: 264, endPoint x: 596, endPoint y: 247, distance: 418.6
click at [596, 247] on p "I came across your laboratory profile on the ForagerOne website, and I would li…" at bounding box center [417, 263] width 566 height 101
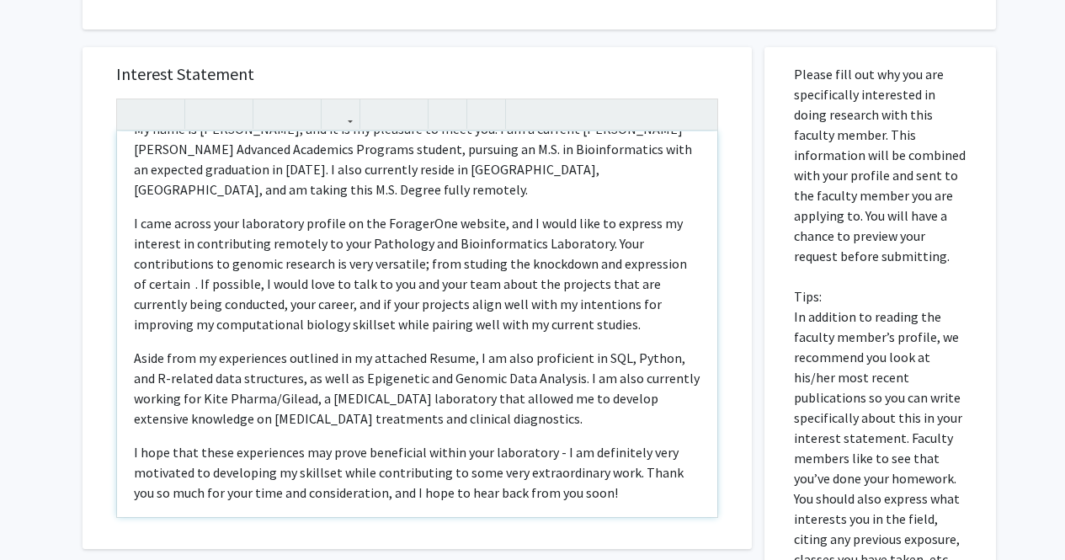
click at [422, 260] on p "I came across your laboratory profile on the ForagerOne website, and I would li…" at bounding box center [417, 273] width 566 height 121
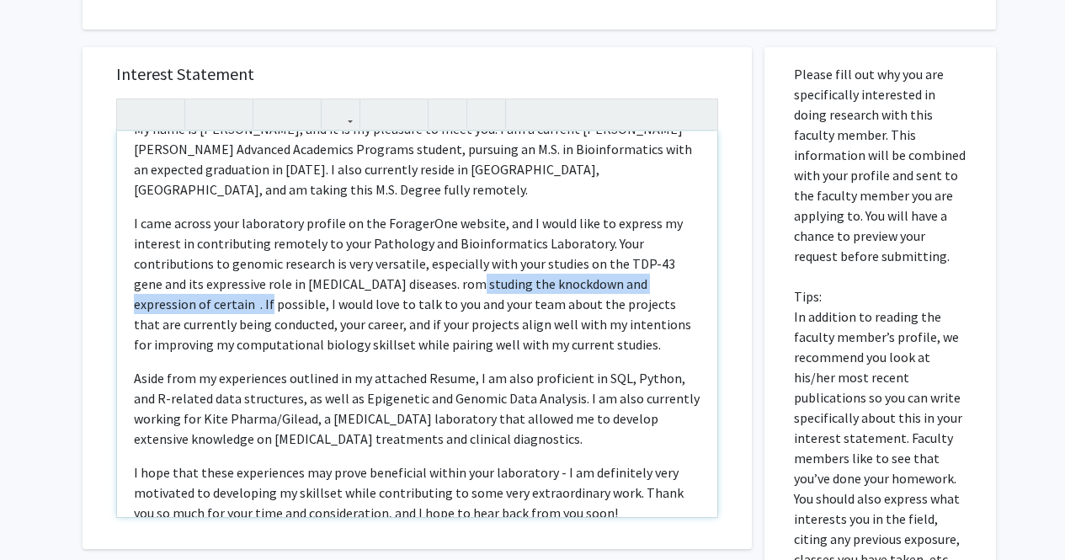
drag, startPoint x: 437, startPoint y: 285, endPoint x: 194, endPoint y: 300, distance: 242.9
click at [194, 300] on p "I came across your laboratory profile on the ForagerOne website, and I would li…" at bounding box center [417, 283] width 566 height 141
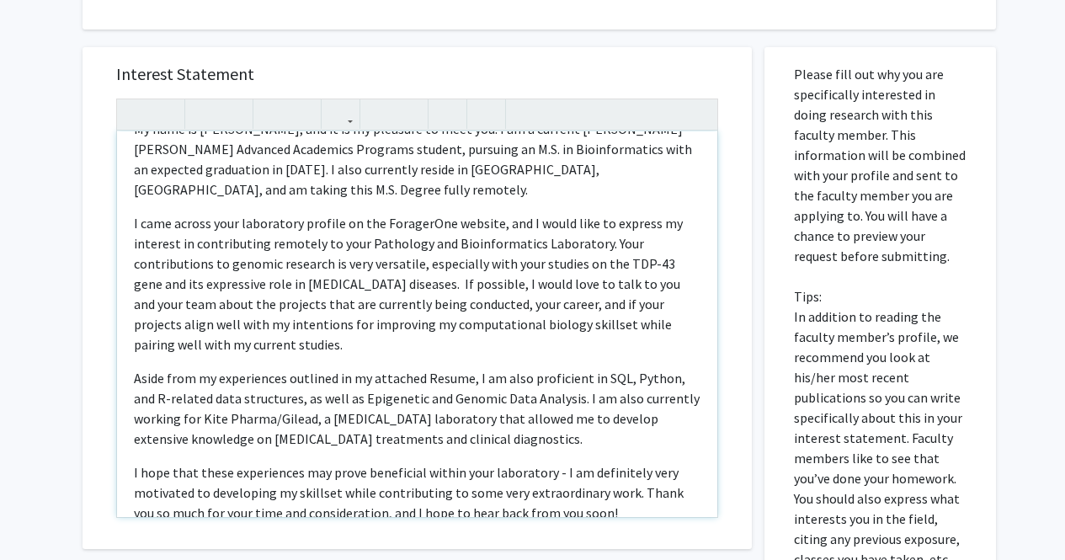
type textarea "<p>Hello [PERSON_NAME], </p> <p>My name is [PERSON_NAME], and it is my pleasure…"
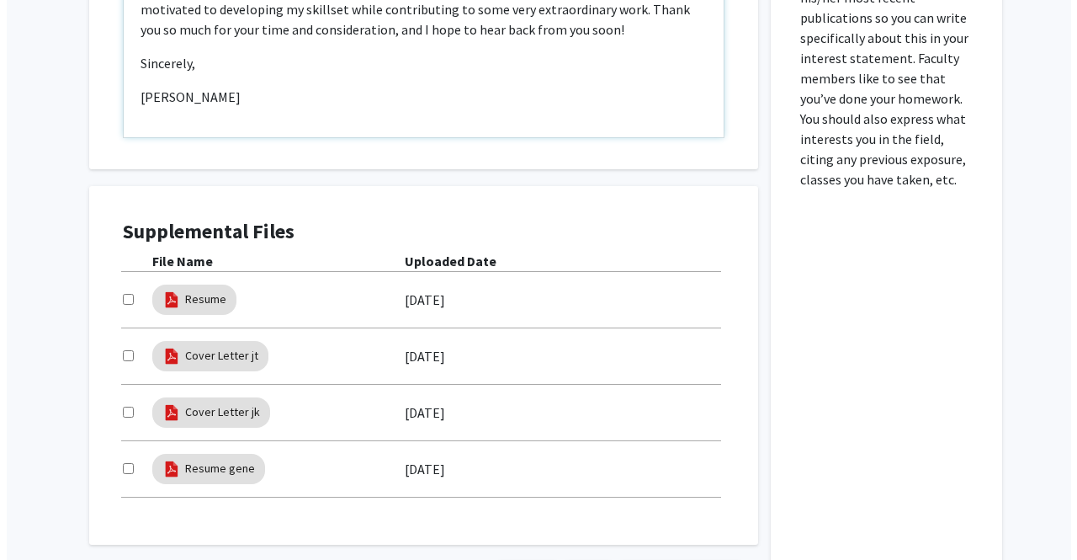
scroll to position [986, 0]
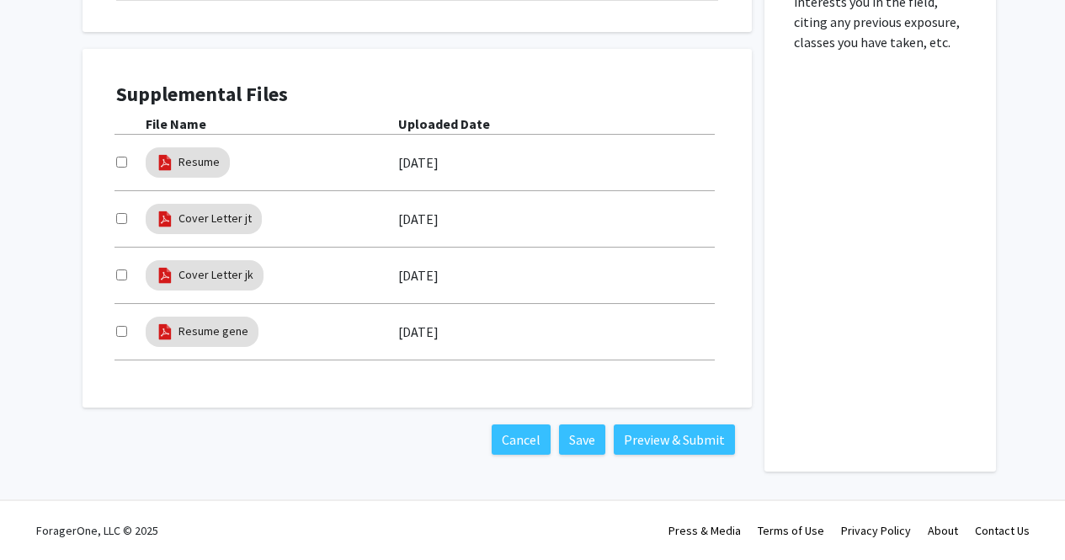
click at [123, 332] on input "checkbox" at bounding box center [121, 331] width 11 height 11
checkbox input "true"
click at [674, 433] on button "Preview & Submit" at bounding box center [674, 439] width 121 height 30
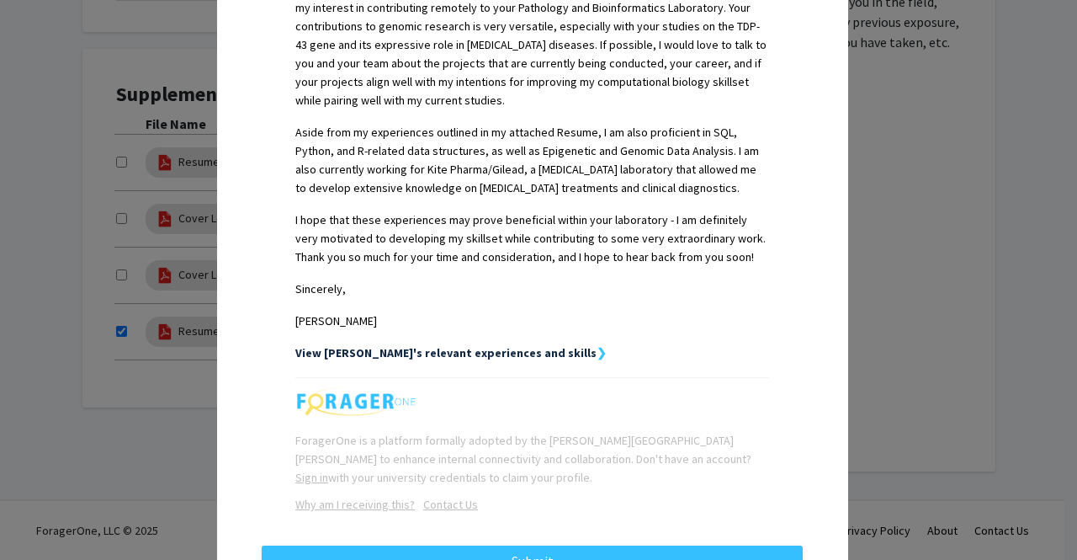
scroll to position [601, 0]
click at [545, 353] on strong "View [PERSON_NAME]'s relevant experiences and skills" at bounding box center [445, 351] width 301 height 15
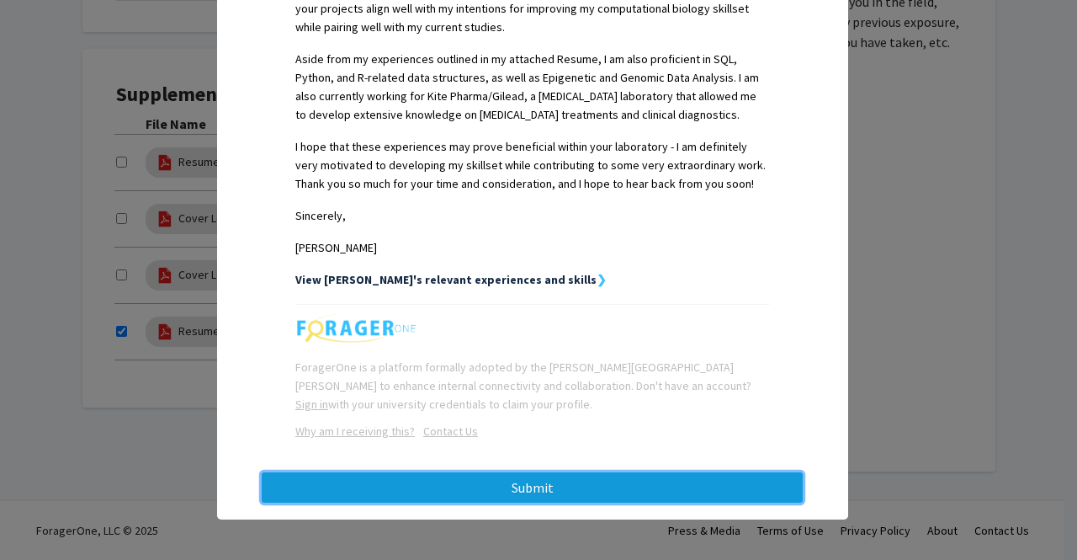
click at [524, 492] on button "Submit" at bounding box center [532, 487] width 541 height 30
